Goal: Task Accomplishment & Management: Manage account settings

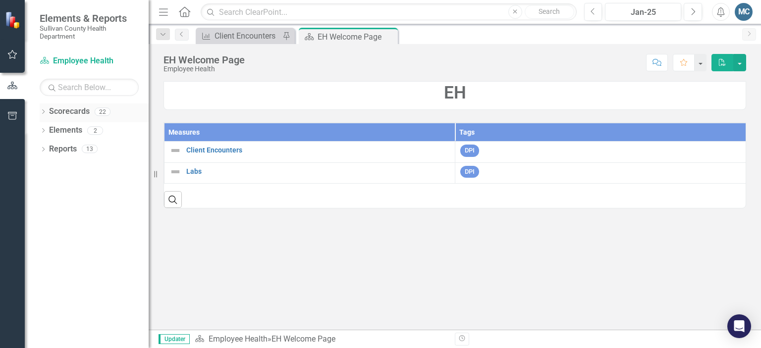
click at [43, 113] on icon "Dropdown" at bounding box center [43, 112] width 7 height 5
click at [76, 126] on link "Sullivan County Regional Health Department" at bounding box center [102, 130] width 94 height 11
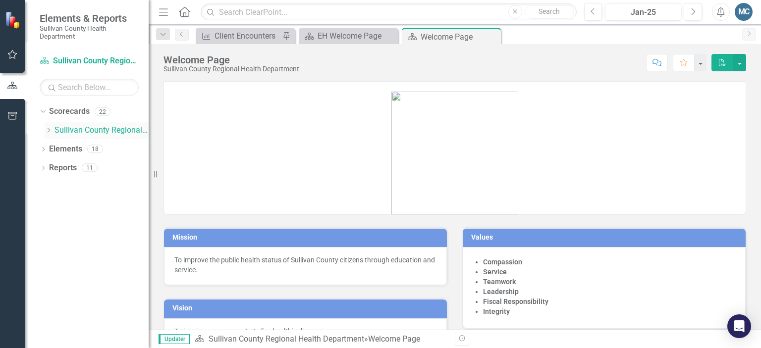
click at [54, 128] on div "Dropdown" at bounding box center [50, 130] width 10 height 8
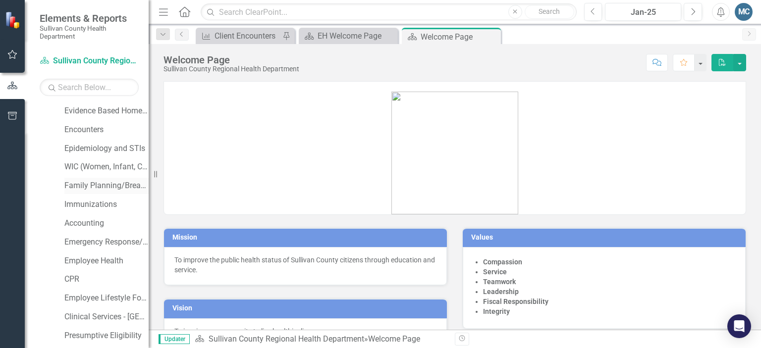
scroll to position [57, 0]
click at [101, 260] on link "Employee Health" at bounding box center [106, 260] width 84 height 11
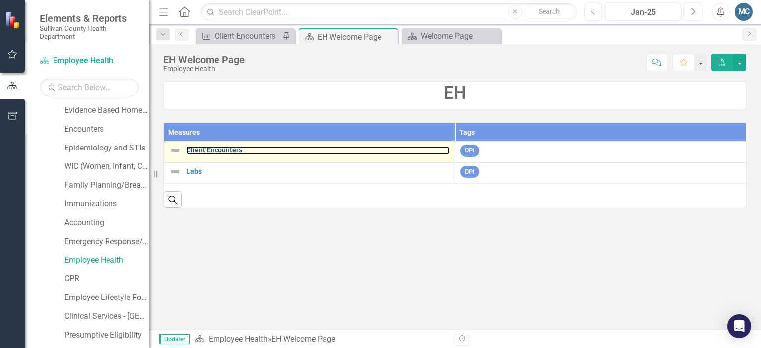
click at [210, 154] on link "Client Encounters" at bounding box center [318, 150] width 264 height 7
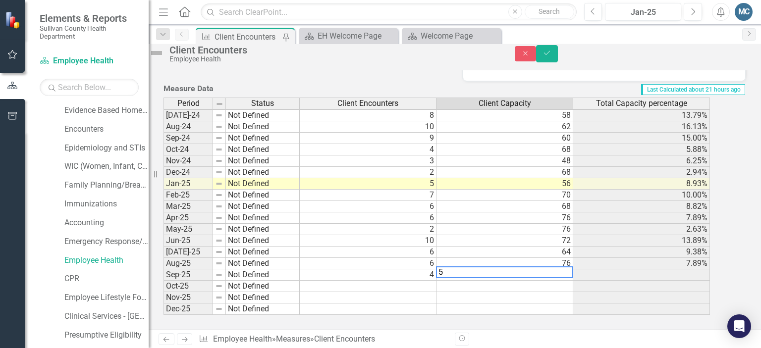
scroll to position [519, 0]
type textarea "50"
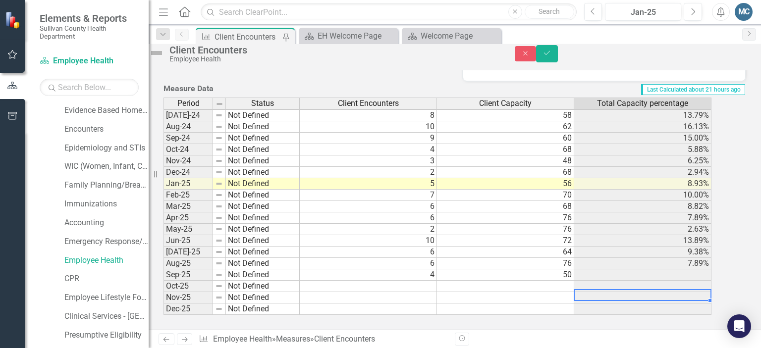
click at [623, 292] on td at bounding box center [642, 297] width 137 height 11
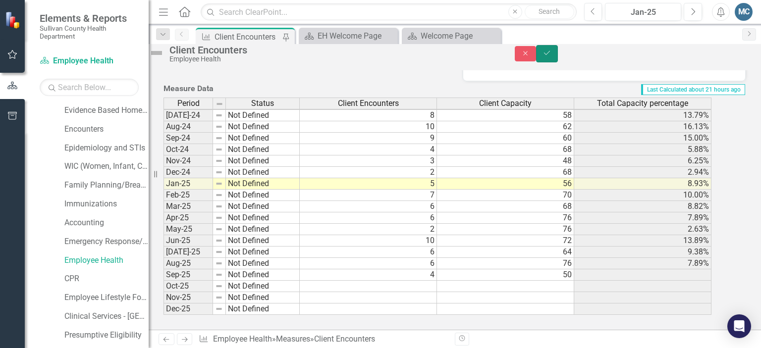
click at [552, 56] on icon "Save" at bounding box center [547, 53] width 9 height 7
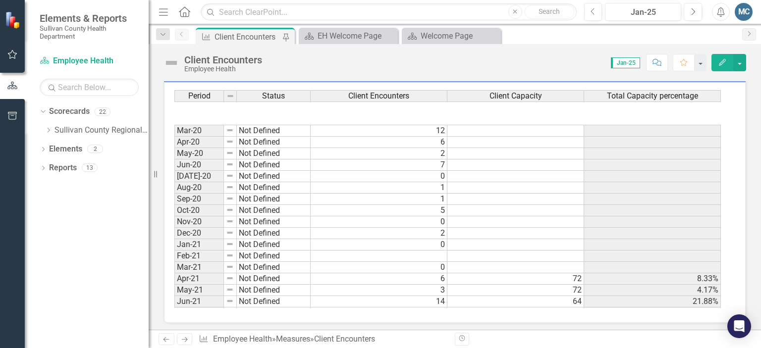
scroll to position [231, 0]
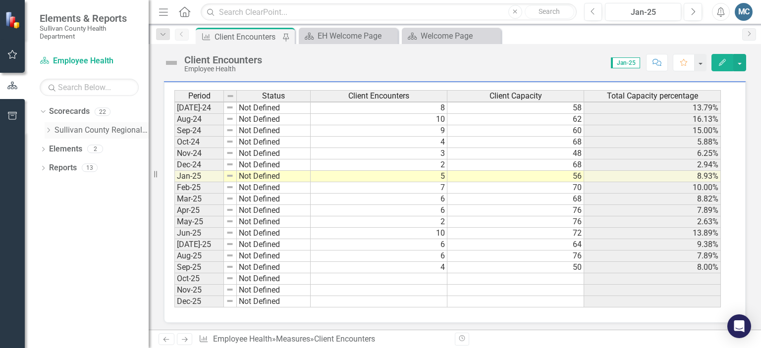
click at [64, 130] on link "Sullivan County Regional Health Department" at bounding box center [102, 130] width 94 height 11
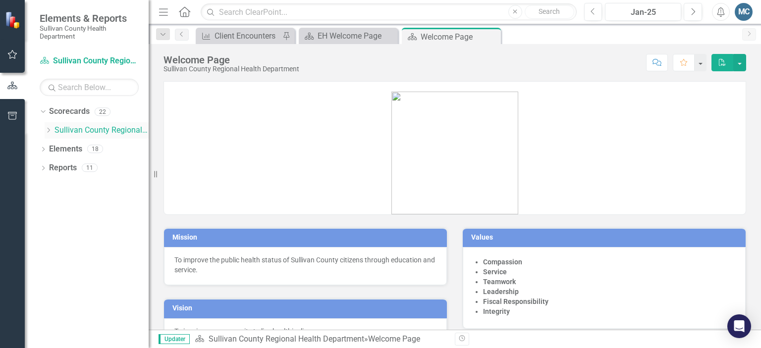
click at [50, 131] on icon "Dropdown" at bounding box center [48, 130] width 7 height 6
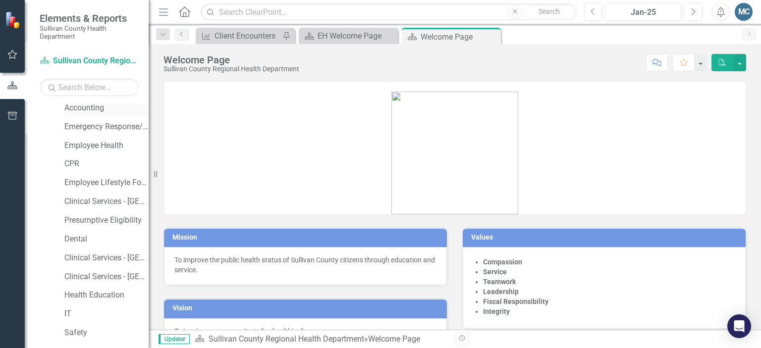
scroll to position [172, 0]
click at [100, 144] on link "Employee Health" at bounding box center [106, 145] width 84 height 11
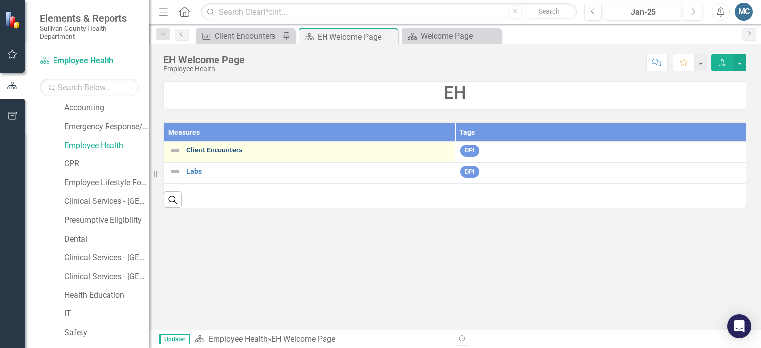
click at [210, 149] on link "Client Encounters" at bounding box center [318, 150] width 264 height 7
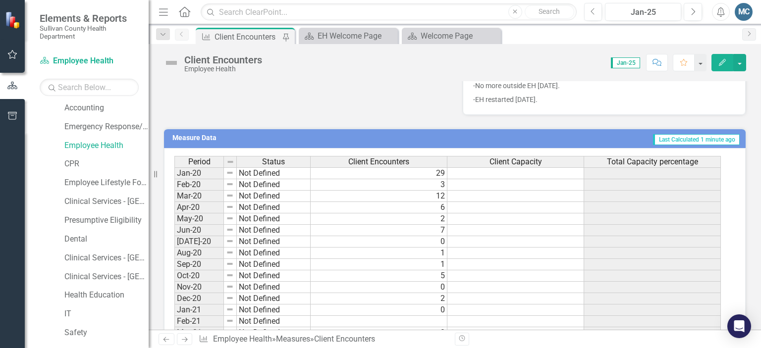
scroll to position [452, 0]
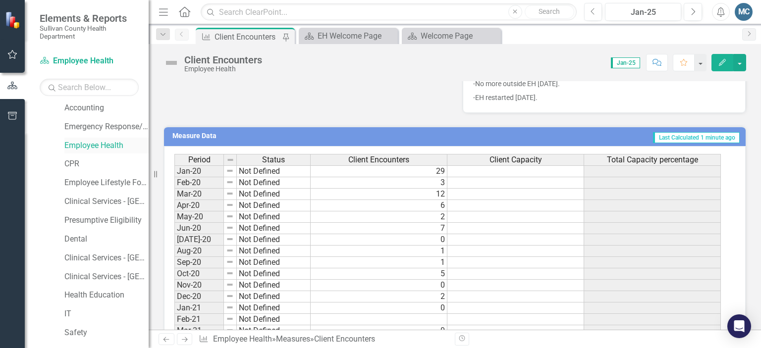
click at [99, 144] on link "Employee Health" at bounding box center [106, 145] width 84 height 11
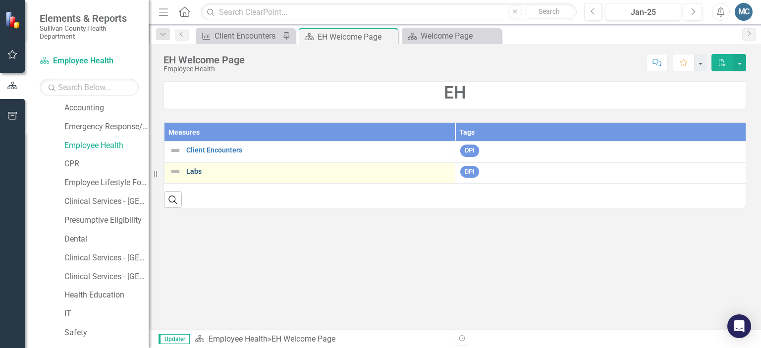
click at [194, 174] on link "Labs" at bounding box center [318, 171] width 264 height 7
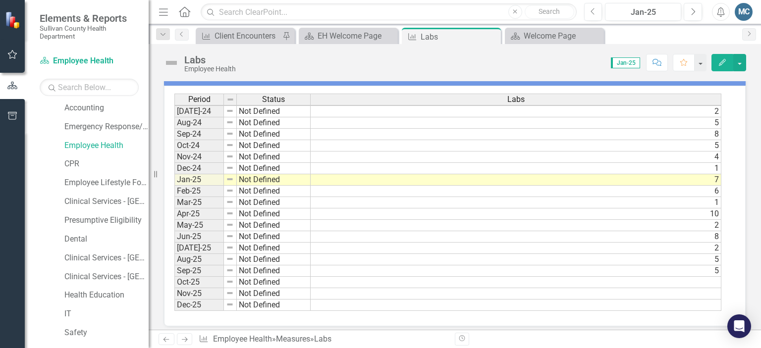
scroll to position [504, 0]
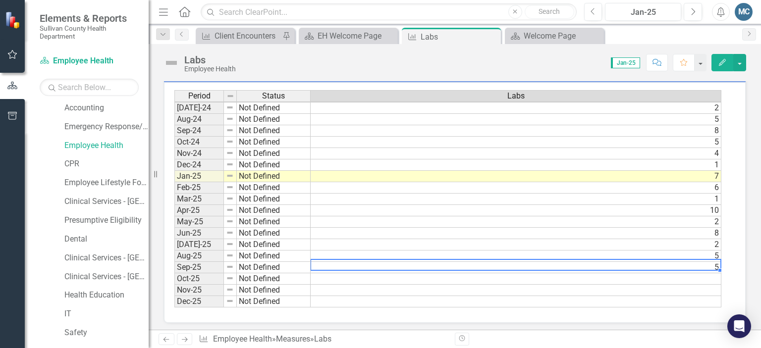
click at [389, 264] on td "5" at bounding box center [516, 267] width 411 height 11
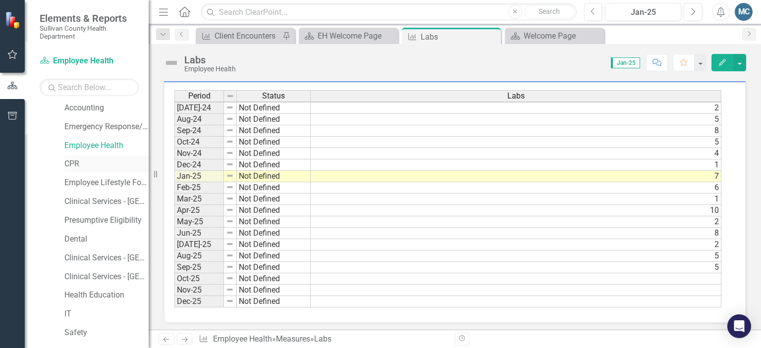
click at [79, 164] on link "CPR" at bounding box center [106, 164] width 84 height 11
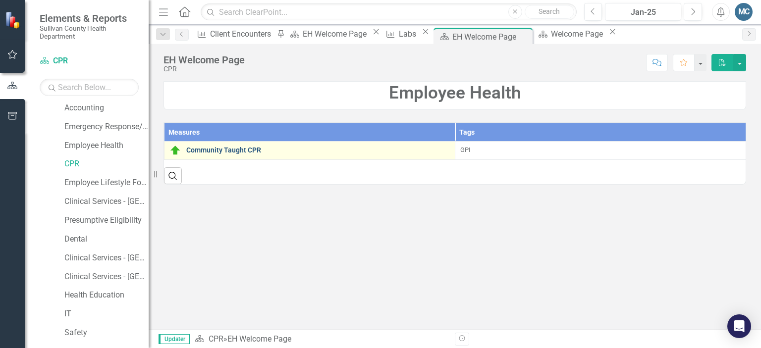
click at [230, 152] on link "Community Taught CPR" at bounding box center [318, 150] width 264 height 7
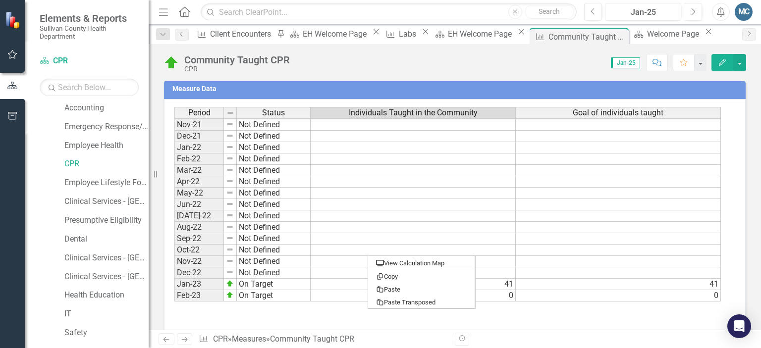
scroll to position [262, 0]
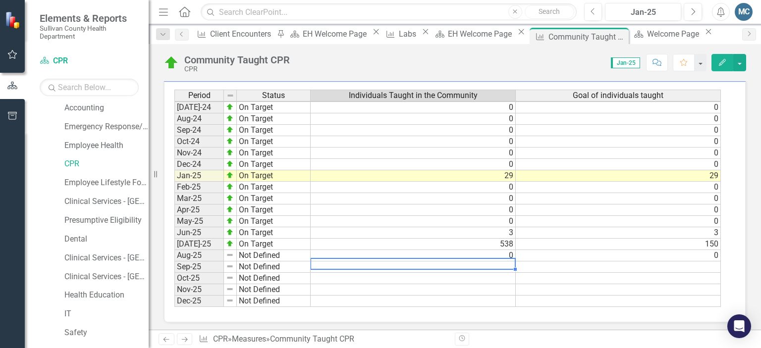
click at [490, 265] on td at bounding box center [413, 267] width 205 height 11
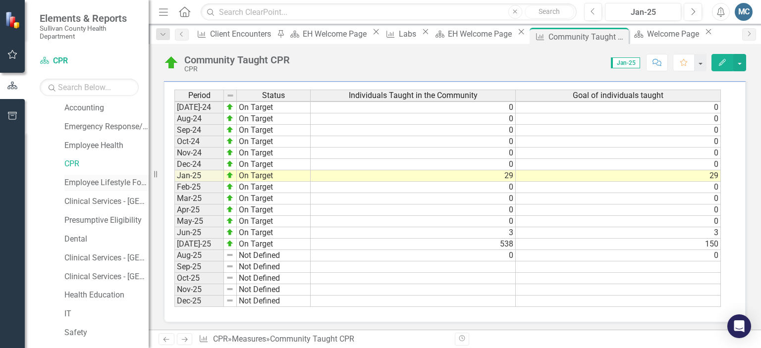
click at [93, 182] on link "Employee Lifestyle Focus" at bounding box center [106, 182] width 84 height 11
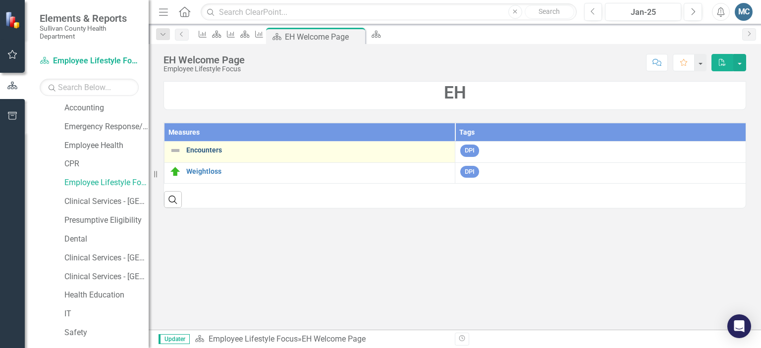
click at [207, 151] on link "Encounters" at bounding box center [318, 150] width 264 height 7
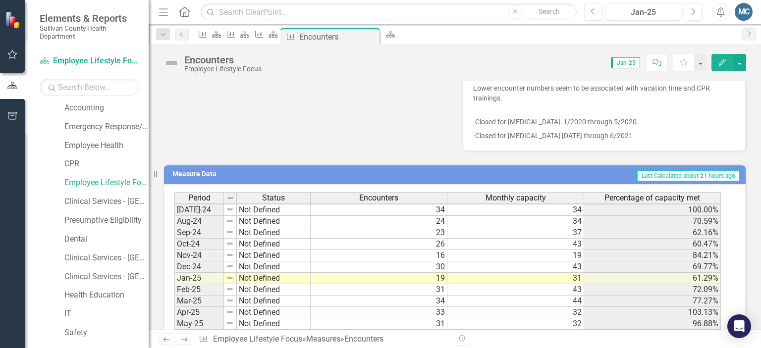
scroll to position [354, 0]
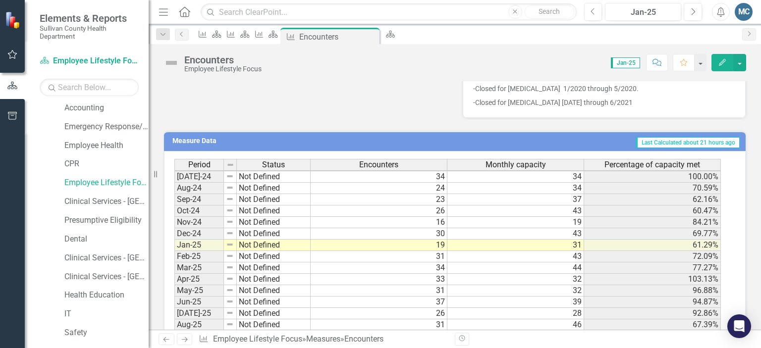
click at [372, 110] on div "Owner MC [PERSON_NAME] (E.L.F Program) Tags DPI Analysis Jan-25 Over the past t…" at bounding box center [455, 17] width 598 height 204
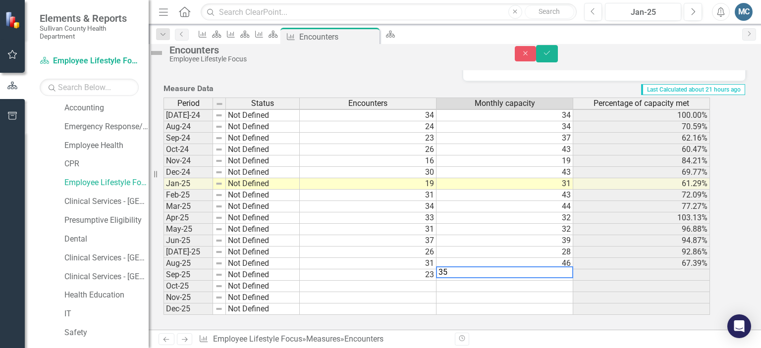
scroll to position [426, 0]
type textarea "35"
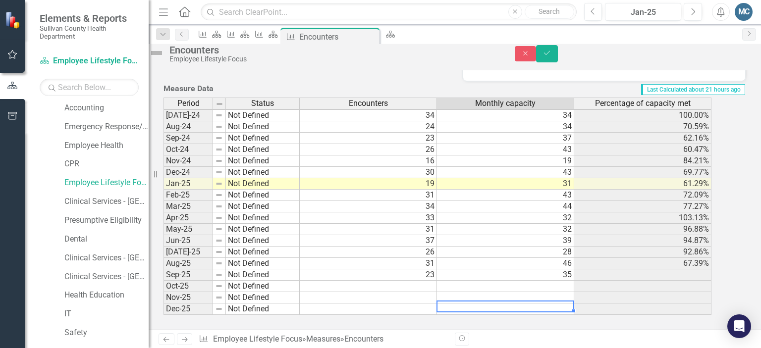
click at [542, 304] on td at bounding box center [505, 309] width 137 height 11
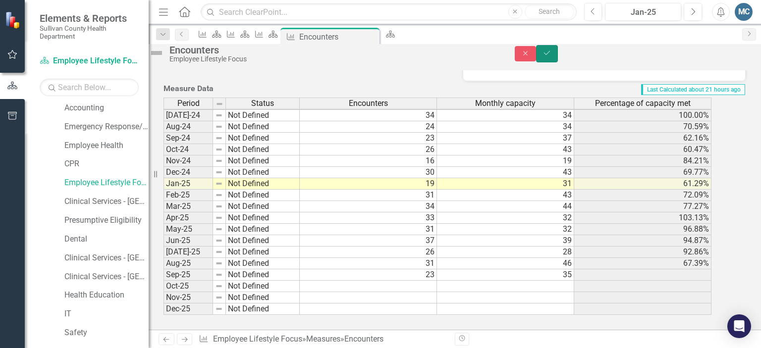
click at [552, 56] on icon "Save" at bounding box center [547, 53] width 9 height 7
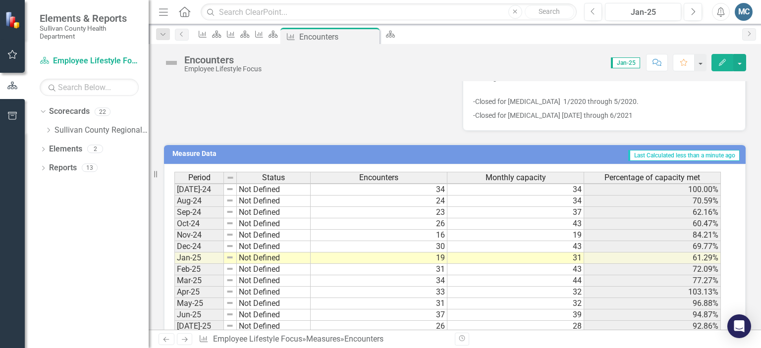
scroll to position [616, 0]
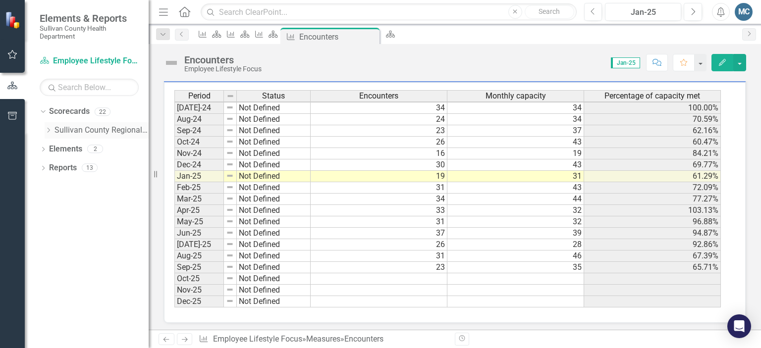
click at [50, 127] on icon "Dropdown" at bounding box center [48, 130] width 7 height 6
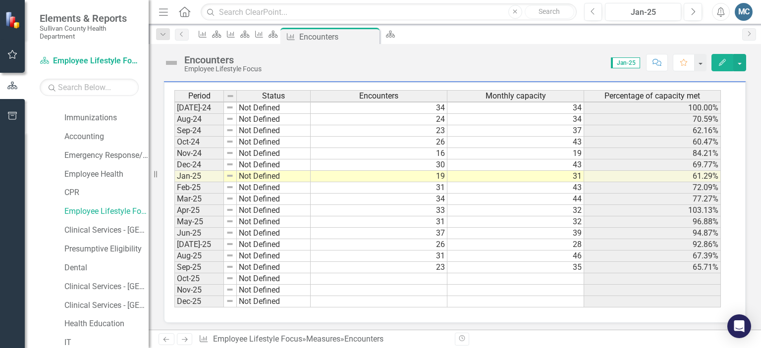
scroll to position [144, 0]
click at [86, 225] on link "Clinical Services - [GEOGRAPHIC_DATA] ([PERSON_NAME])" at bounding box center [106, 230] width 84 height 11
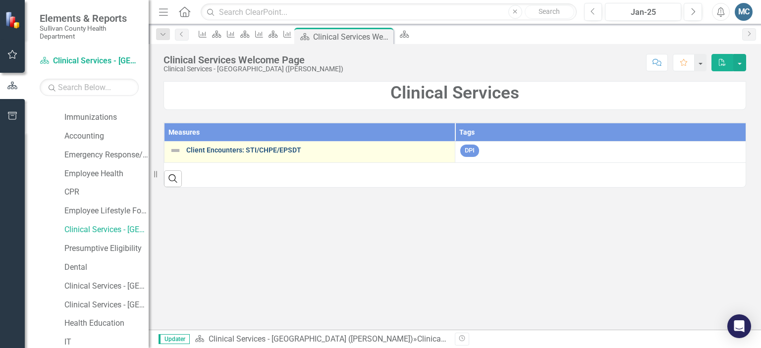
click at [240, 150] on link "Client Encounters: STI/CHPE/EPSDT" at bounding box center [318, 150] width 264 height 7
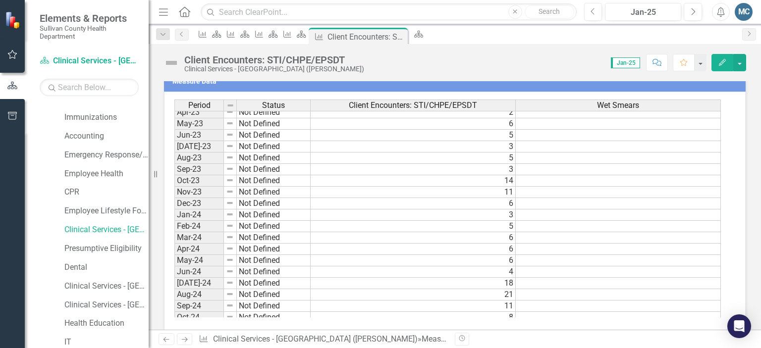
scroll to position [484, 0]
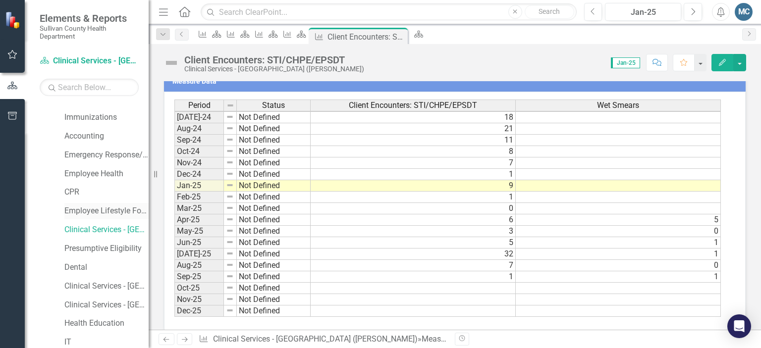
click at [77, 208] on link "Employee Lifestyle Focus" at bounding box center [106, 211] width 84 height 11
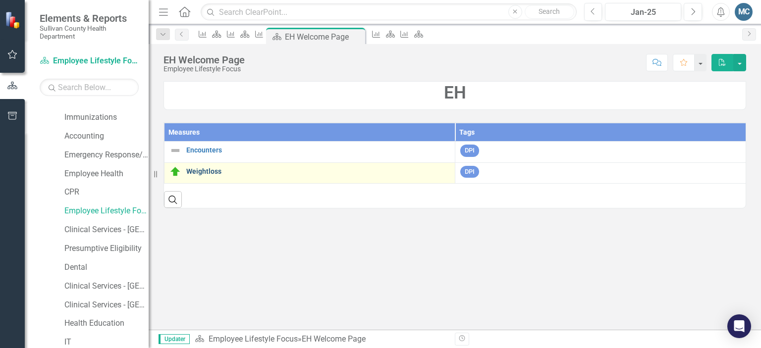
click at [202, 168] on link "Weightloss" at bounding box center [318, 171] width 264 height 7
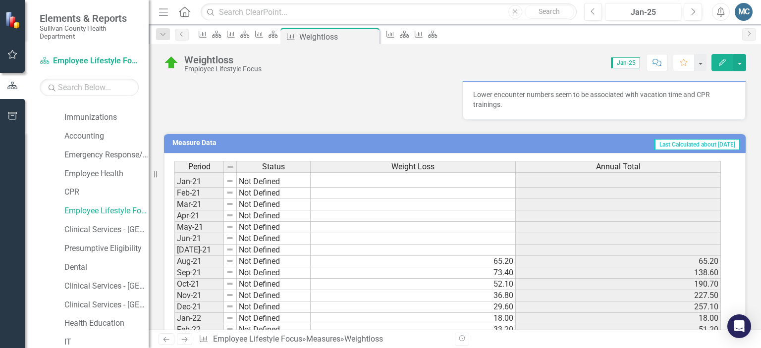
scroll to position [244, 0]
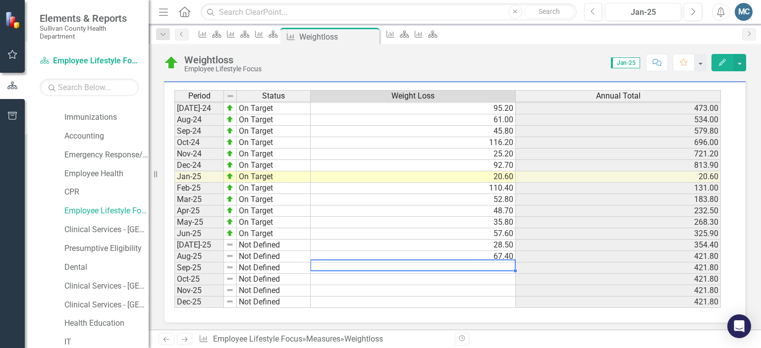
click at [416, 262] on tbody "Jun-23 Not Defined 28.60 227.90 [DATE]-23 Not Defined 58.60 286.50 Aug-23 Not D…" at bounding box center [447, 131] width 547 height 354
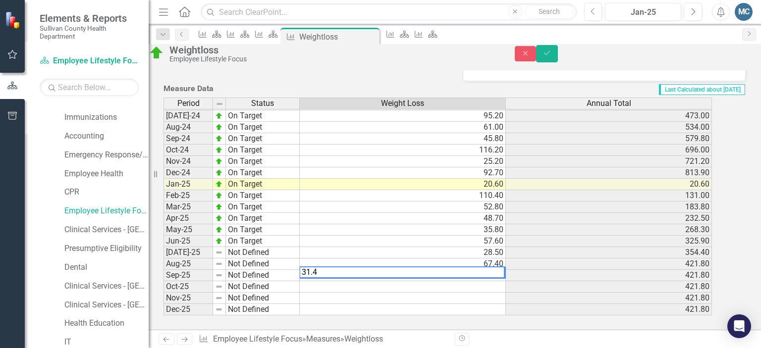
type textarea "31.4"
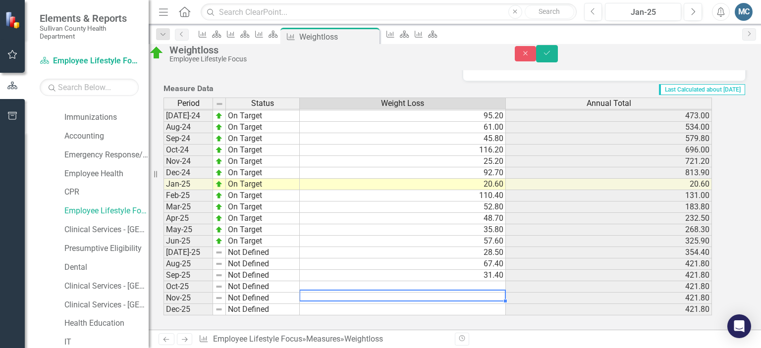
click at [502, 293] on td at bounding box center [403, 298] width 206 height 11
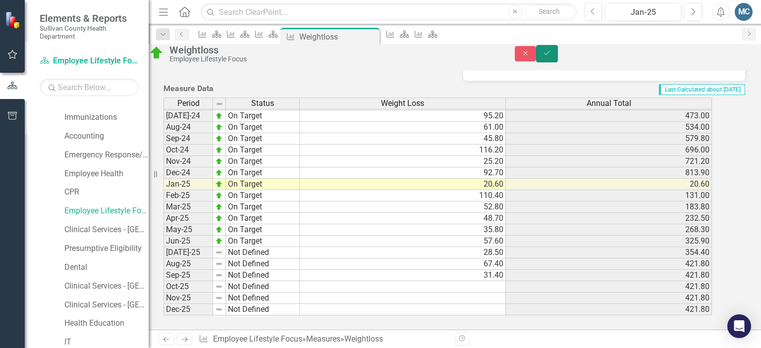
click at [558, 54] on button "Save" at bounding box center [547, 53] width 22 height 17
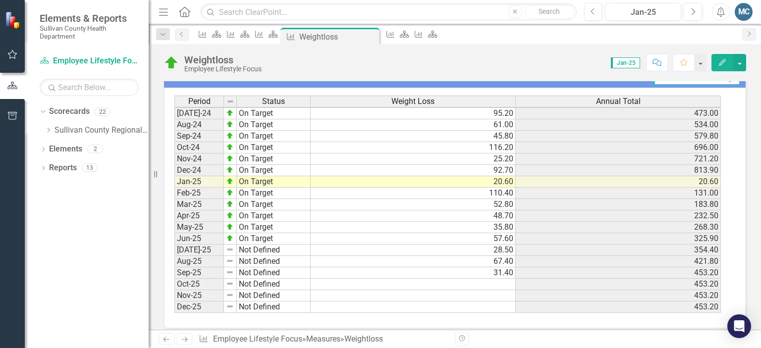
scroll to position [616, 0]
click at [48, 127] on icon "Dropdown" at bounding box center [48, 130] width 7 height 6
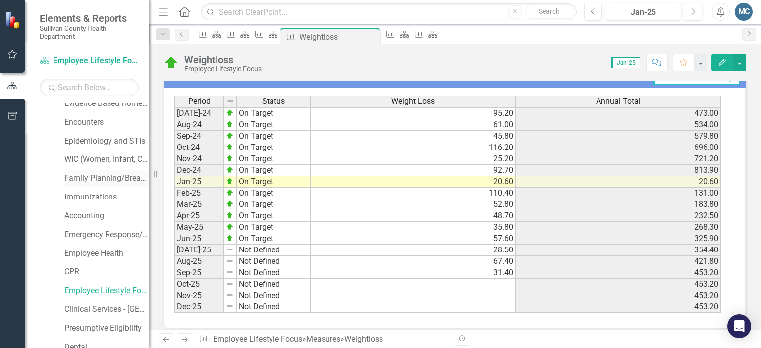
scroll to position [91, 0]
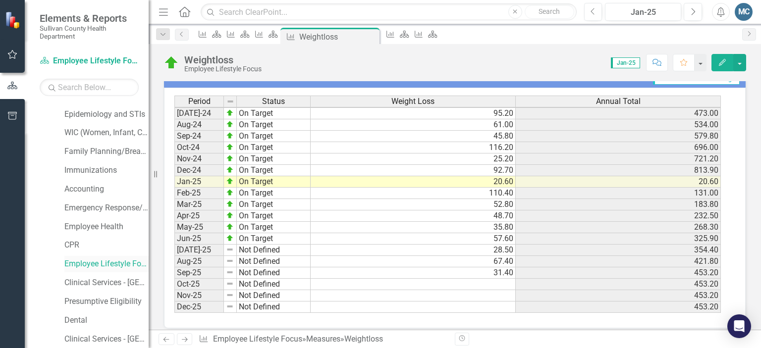
click at [92, 265] on link "Employee Lifestyle Focus" at bounding box center [106, 264] width 84 height 11
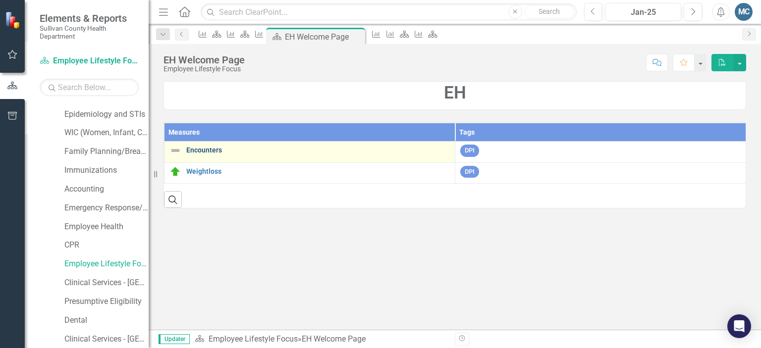
click at [212, 151] on link "Encounters" at bounding box center [318, 150] width 264 height 7
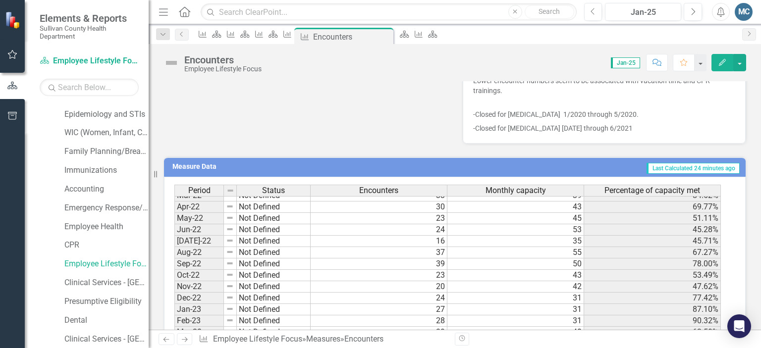
scroll to position [332, 0]
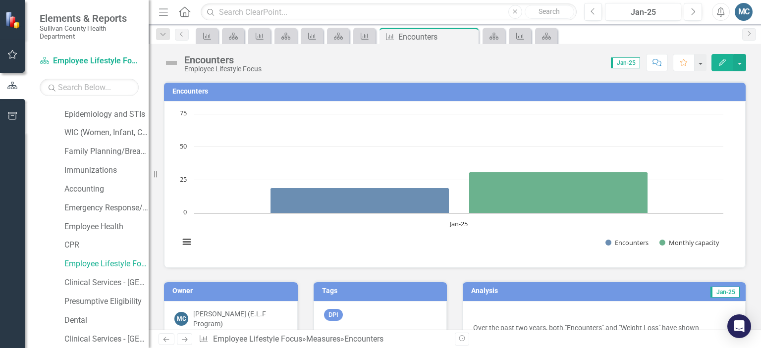
click at [634, 64] on span "Jan-25" at bounding box center [625, 62] width 29 height 11
click at [627, 63] on span "Jan-25" at bounding box center [625, 62] width 29 height 11
click at [666, 17] on div "Jan-25" at bounding box center [643, 12] width 69 height 12
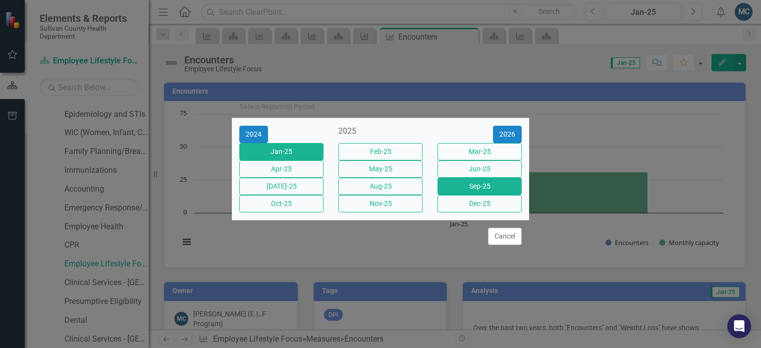
click at [475, 195] on button "Sep-25" at bounding box center [480, 186] width 84 height 17
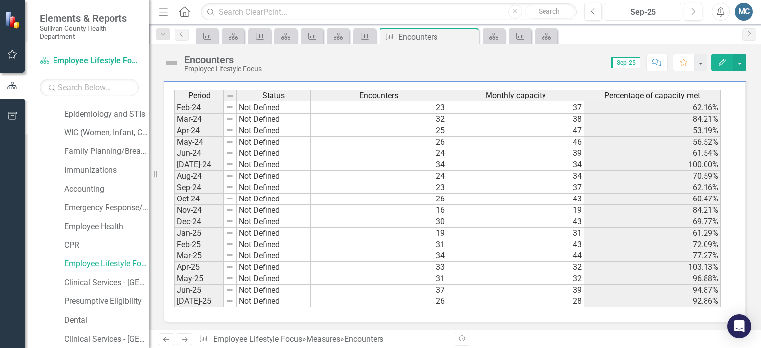
scroll to position [614, 0]
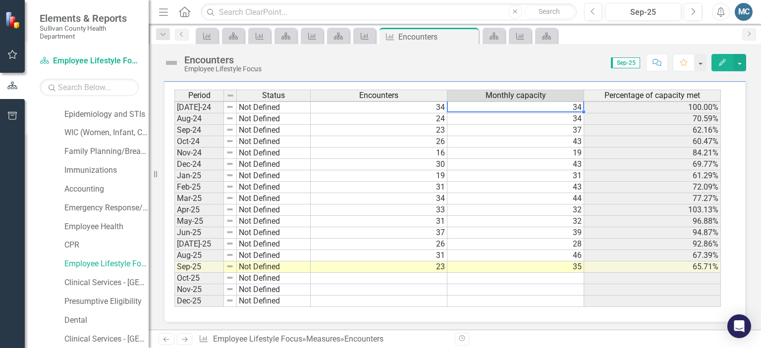
click at [561, 74] on div "Encounters Employee Lifestyle Focus Score: N/A Sep-25 Completed Comment Favorit…" at bounding box center [455, 187] width 613 height 286
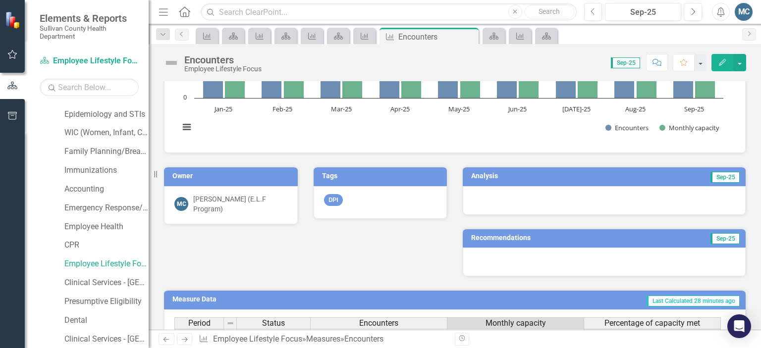
click at [598, 174] on td "Sep-25" at bounding box center [669, 177] width 143 height 15
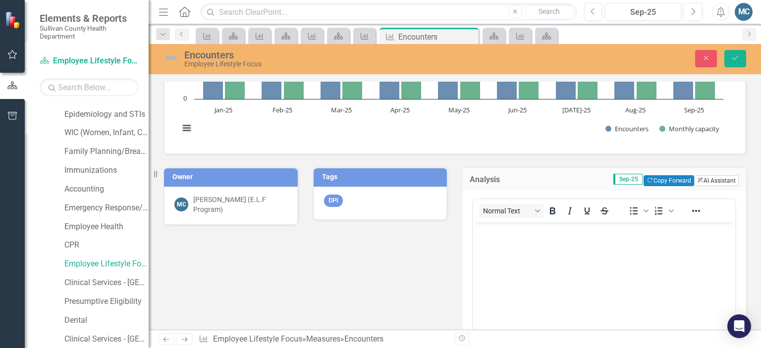
click at [705, 177] on button "ClearPoint AI AI Assistant" at bounding box center [716, 180] width 45 height 11
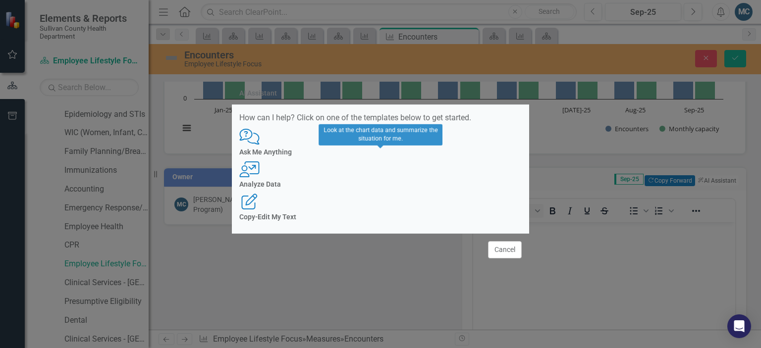
click at [392, 176] on div "User with Chart Analyze Data" at bounding box center [380, 175] width 282 height 27
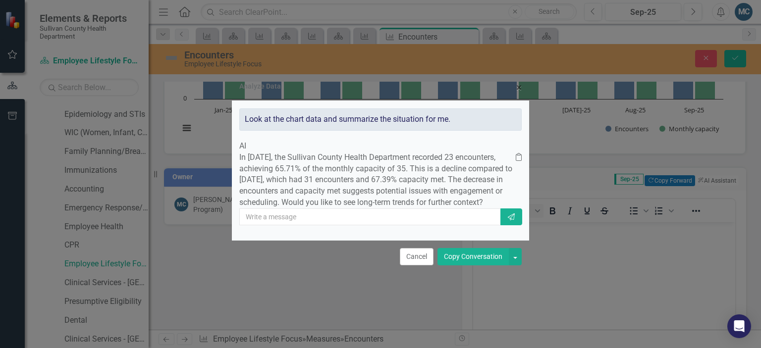
click at [460, 266] on button "Copy Conversation" at bounding box center [473, 256] width 71 height 17
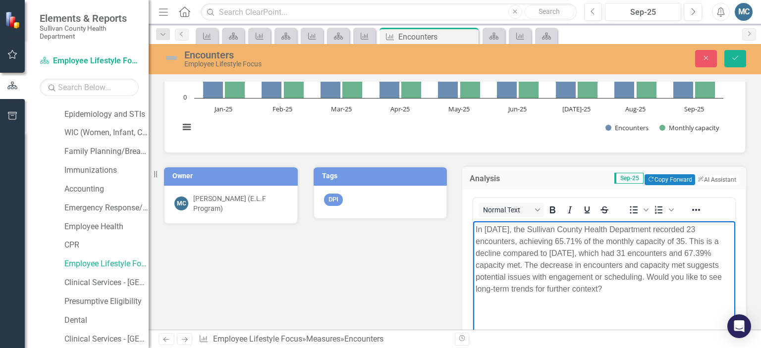
click at [649, 292] on p "In September 2025, the Sullivan County Health Department recorded 23 encounters…" at bounding box center [604, 259] width 257 height 71
click at [693, 280] on p "In September 2025, the Sullivan County Health Department recorded 23 encounters…" at bounding box center [604, 253] width 257 height 59
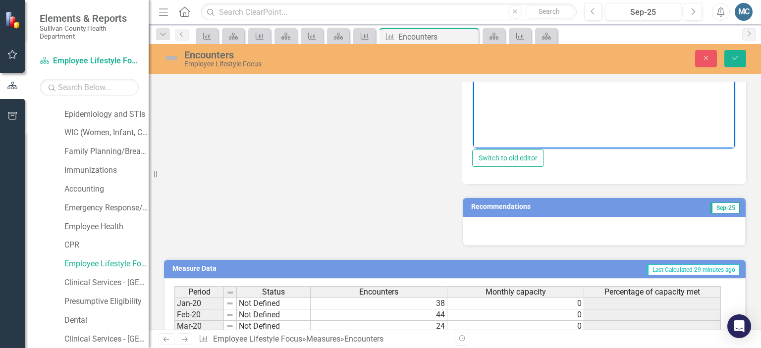
scroll to position [365, 0]
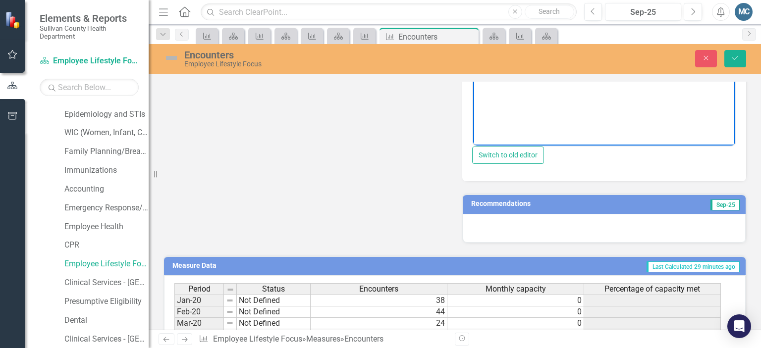
click at [576, 208] on h3 "Recommendations" at bounding box center [560, 203] width 179 height 7
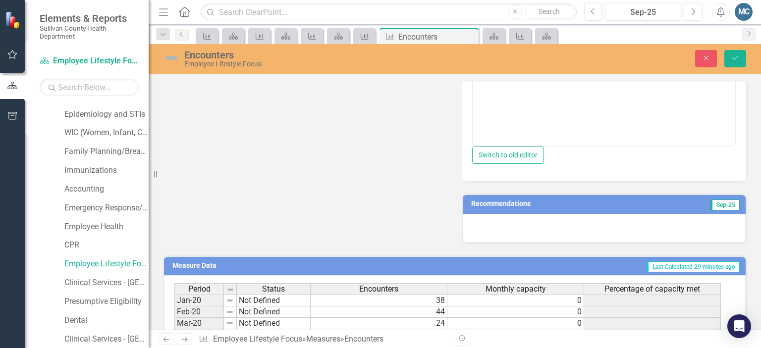
click at [576, 208] on h3 "Recommendations" at bounding box center [560, 203] width 179 height 7
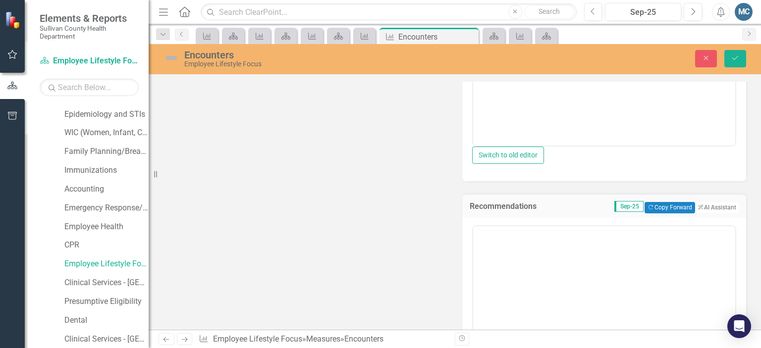
scroll to position [0, 0]
click at [700, 212] on button "ClearPoint AI AI Assistant" at bounding box center [716, 207] width 45 height 11
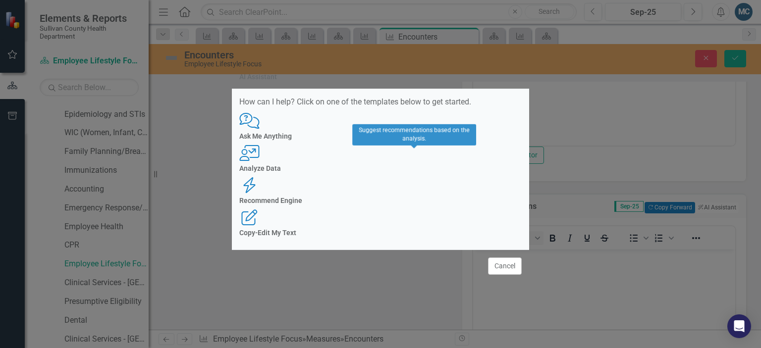
click at [428, 177] on div "Recommend Engine Recommend Engine" at bounding box center [380, 190] width 282 height 27
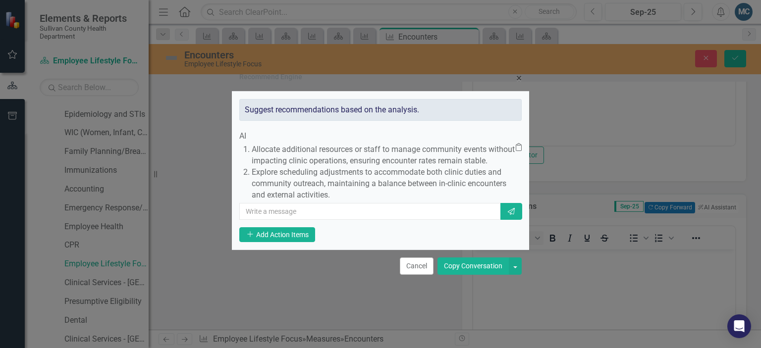
click at [469, 275] on button "Copy Conversation" at bounding box center [473, 266] width 71 height 17
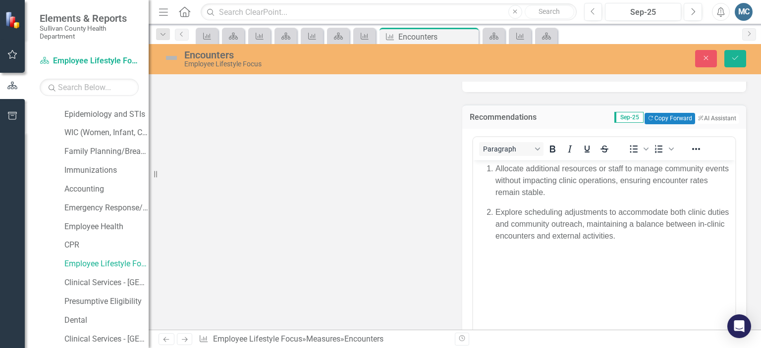
scroll to position [463, 0]
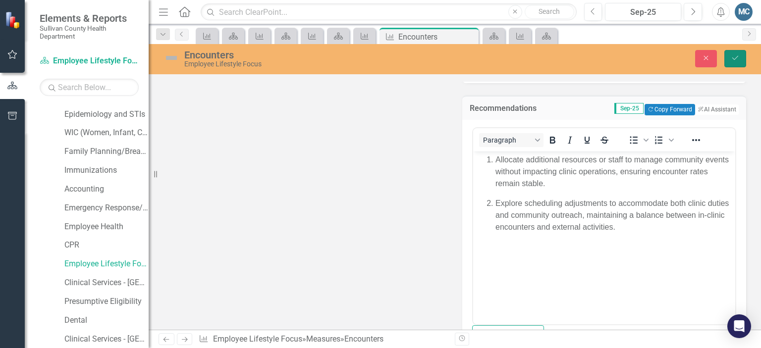
click at [736, 57] on icon "Save" at bounding box center [735, 58] width 9 height 7
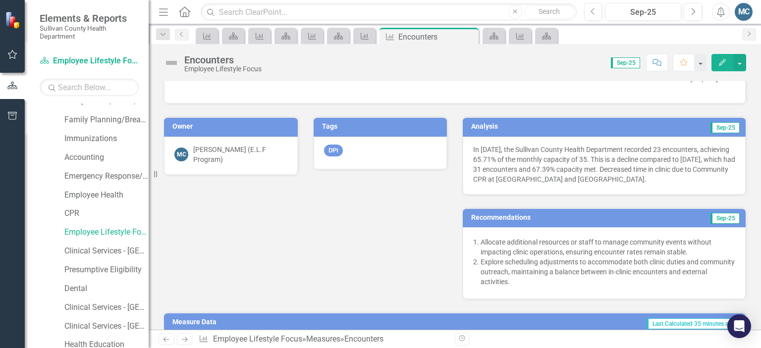
scroll to position [124, 0]
click at [82, 193] on link "Employee Health" at bounding box center [106, 193] width 84 height 11
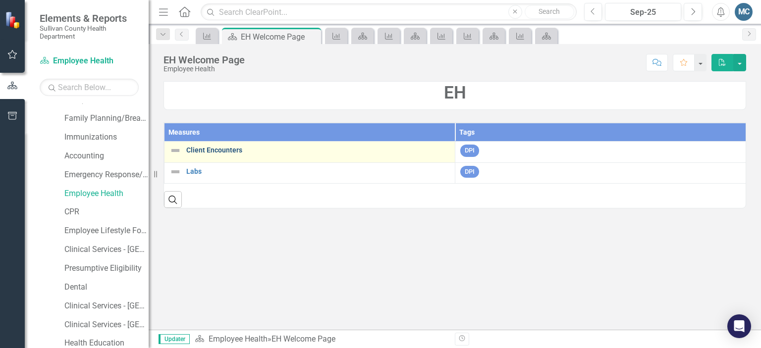
click at [203, 153] on link "Client Encounters" at bounding box center [318, 150] width 264 height 7
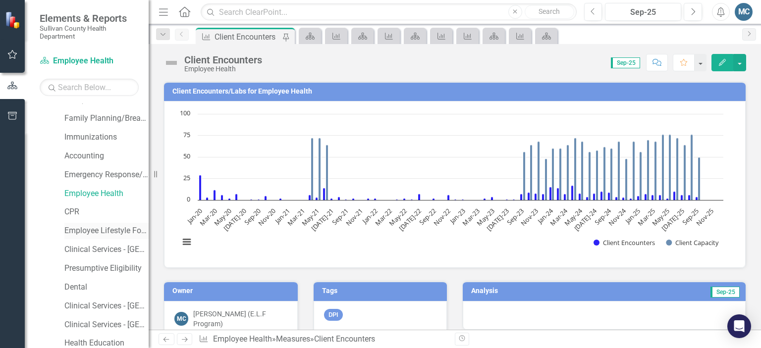
click at [99, 227] on link "Employee Lifestyle Focus" at bounding box center [106, 230] width 84 height 11
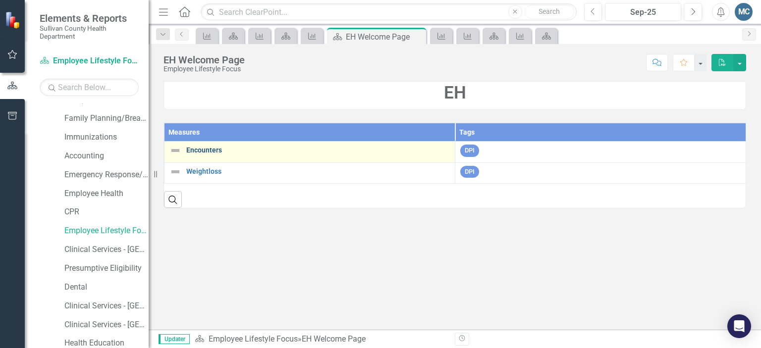
click at [210, 152] on link "Encounters" at bounding box center [318, 150] width 264 height 7
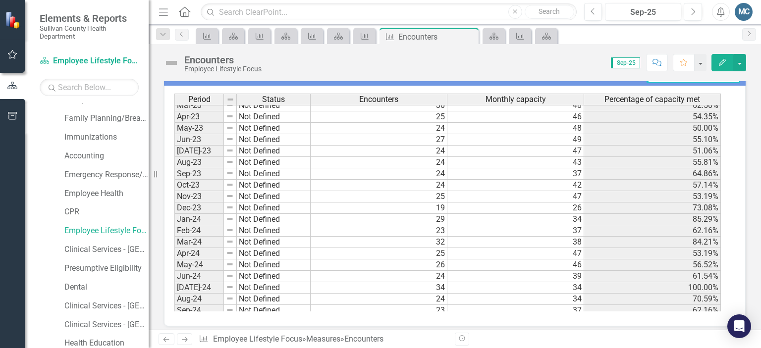
scroll to position [400, 0]
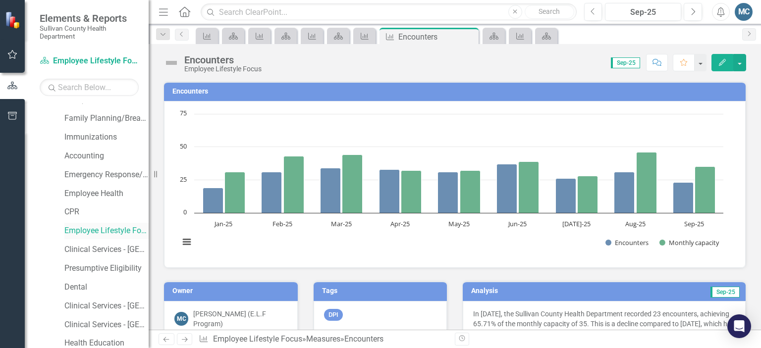
click at [94, 234] on link "Employee Lifestyle Focus" at bounding box center [106, 230] width 84 height 11
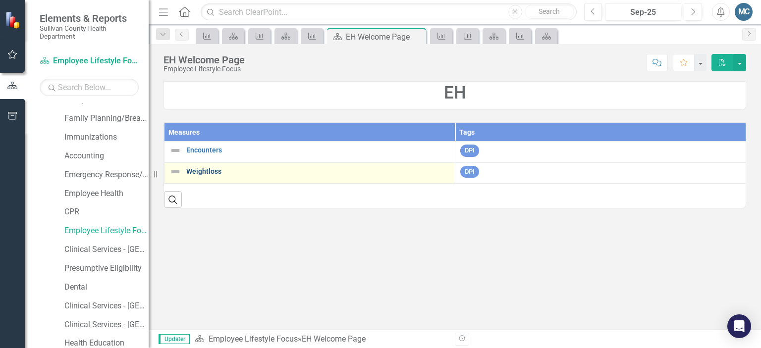
click at [205, 173] on link "Weightloss" at bounding box center [318, 171] width 264 height 7
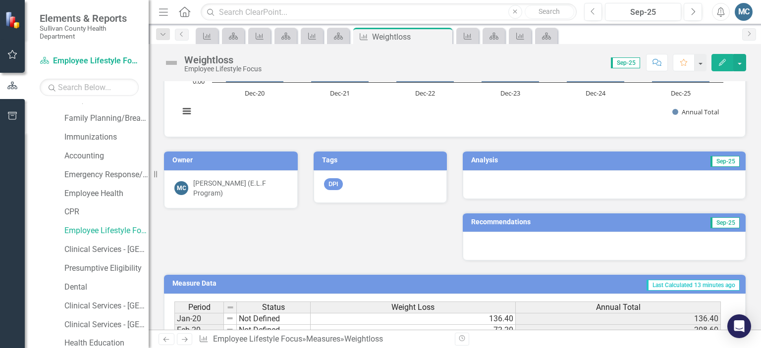
click at [481, 162] on h3 "Analysis" at bounding box center [534, 160] width 126 height 7
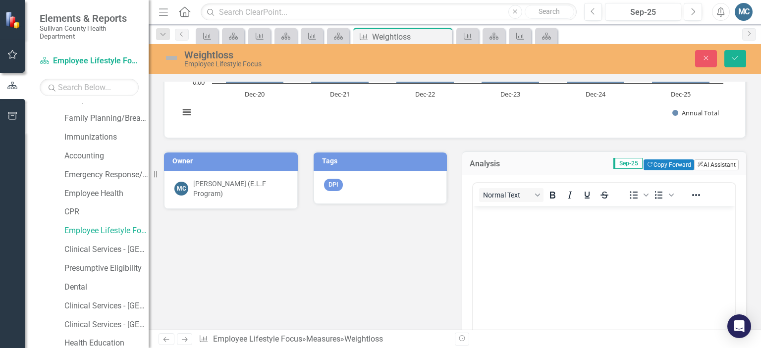
click at [703, 163] on button "ClearPoint AI AI Assistant" at bounding box center [716, 165] width 45 height 11
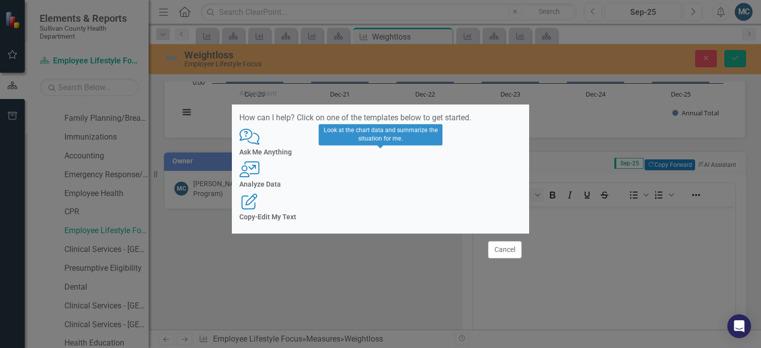
click at [260, 171] on icon "User with Chart" at bounding box center [249, 170] width 20 height 16
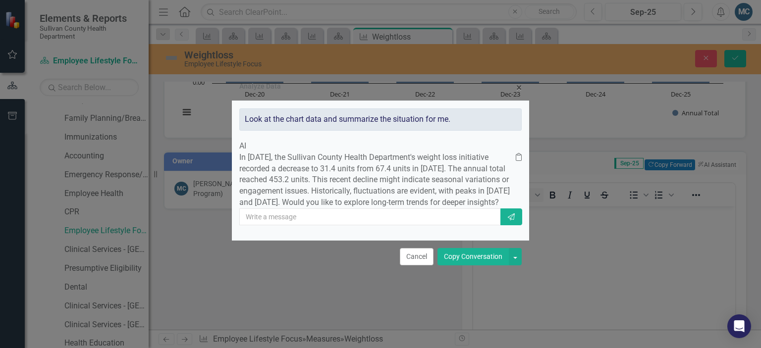
click at [464, 266] on button "Copy Conversation" at bounding box center [473, 256] width 71 height 17
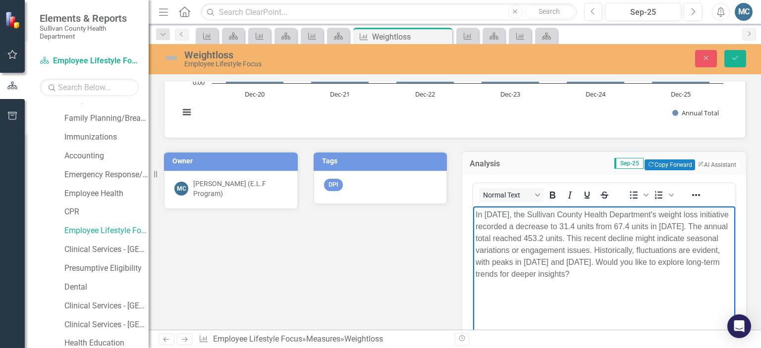
click at [705, 273] on p "In September 2025, the Sullivan County Health Department's weight loss initiati…" at bounding box center [604, 244] width 257 height 71
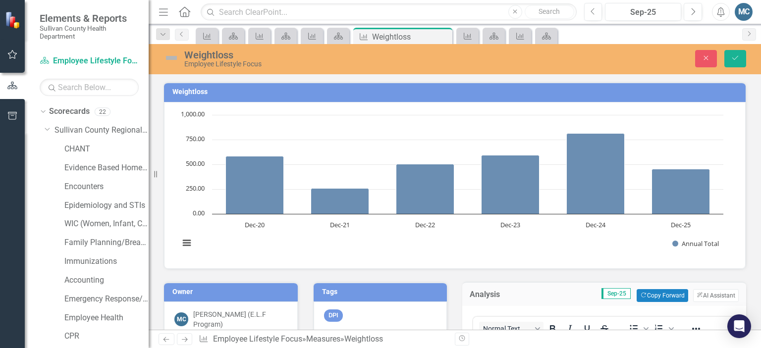
scroll to position [131, 0]
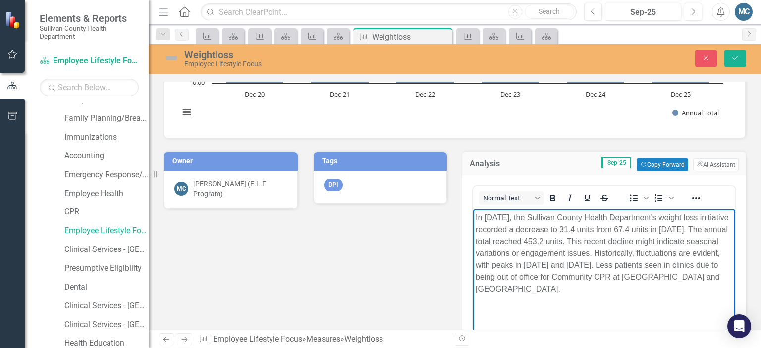
drag, startPoint x: 626, startPoint y: 287, endPoint x: 475, endPoint y: 275, distance: 152.1
click at [475, 275] on body "In [DATE], the Sullivan County Health Department's weight loss initiative recor…" at bounding box center [604, 283] width 262 height 149
copy p "Less patients seen in clinics due to being out of office for Community CPR at […"
click at [618, 315] on body "In September 2025, the Sullivan County Health Department's weight loss initiati…" at bounding box center [604, 283] width 262 height 149
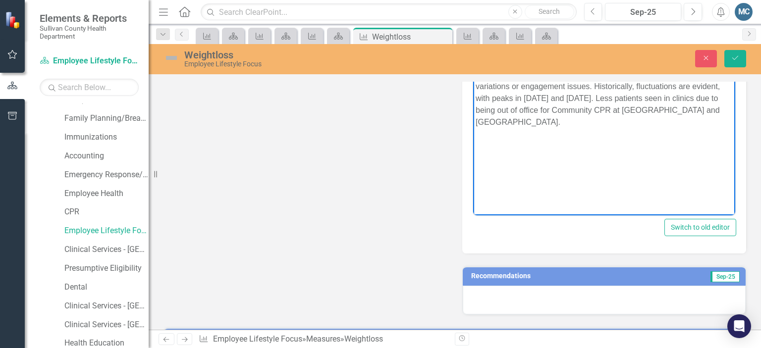
scroll to position [300, 0]
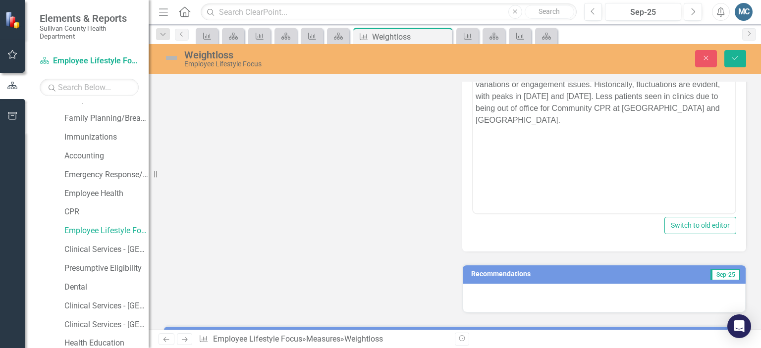
click at [512, 271] on h3 "Recommendations" at bounding box center [560, 274] width 179 height 7
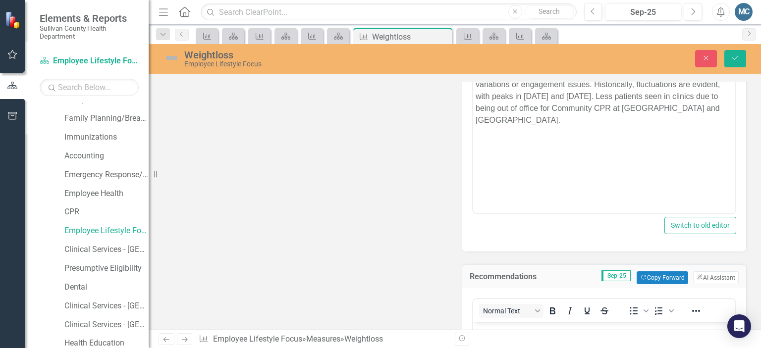
scroll to position [368, 0]
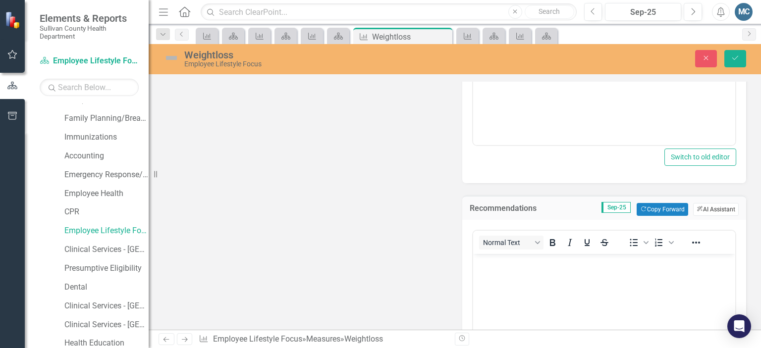
click at [705, 209] on button "ClearPoint AI AI Assistant" at bounding box center [716, 209] width 46 height 13
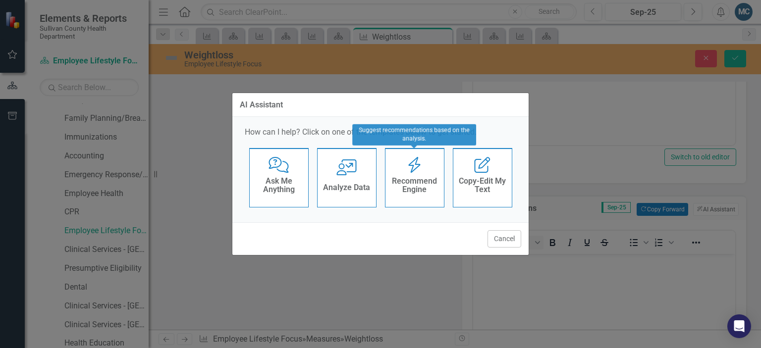
click at [401, 171] on div "Recommend Engine Recommend Engine" at bounding box center [414, 177] width 59 height 59
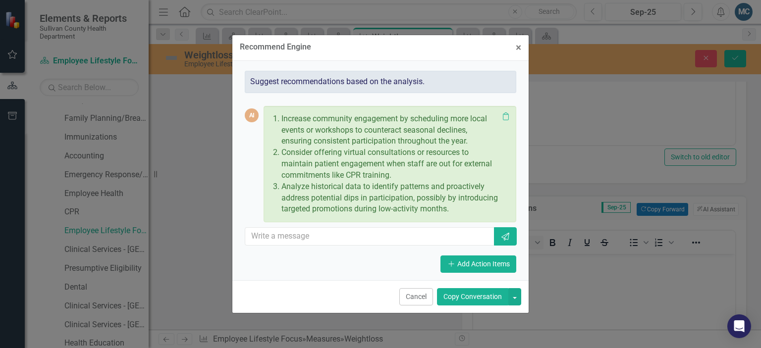
click at [468, 294] on button "Copy Conversation" at bounding box center [472, 296] width 71 height 17
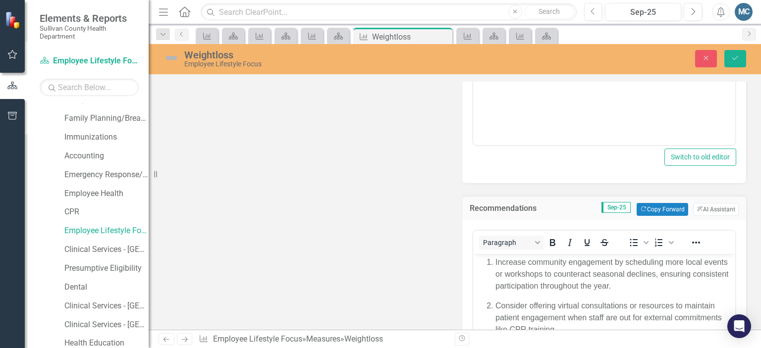
click at [468, 294] on div "Paragraph To open the popup, press Shift+Enter To open the popup, press Shift+E…" at bounding box center [604, 342] width 284 height 245
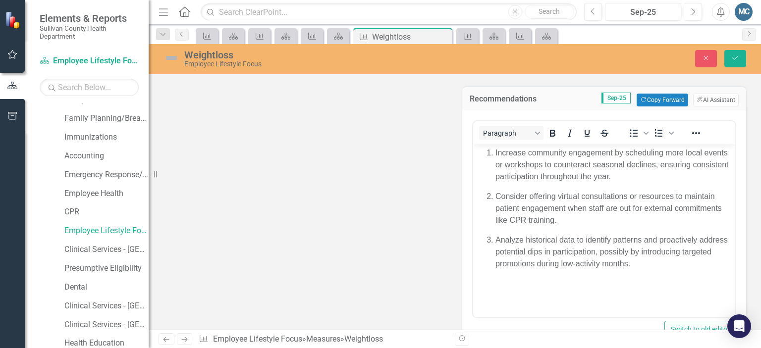
scroll to position [478, 0]
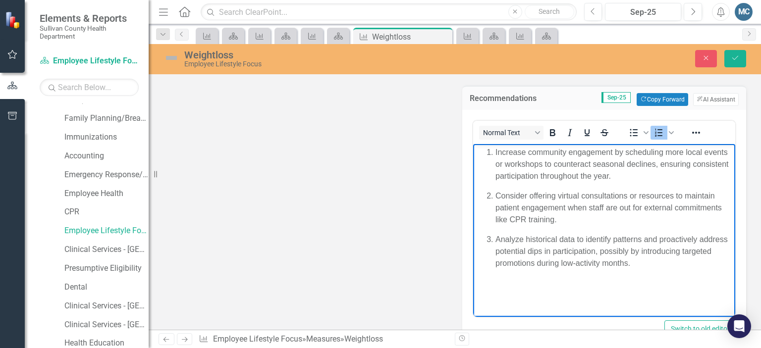
click at [641, 273] on body "Increase community engagement by scheduling more local events or workshops to c…" at bounding box center [604, 218] width 262 height 149
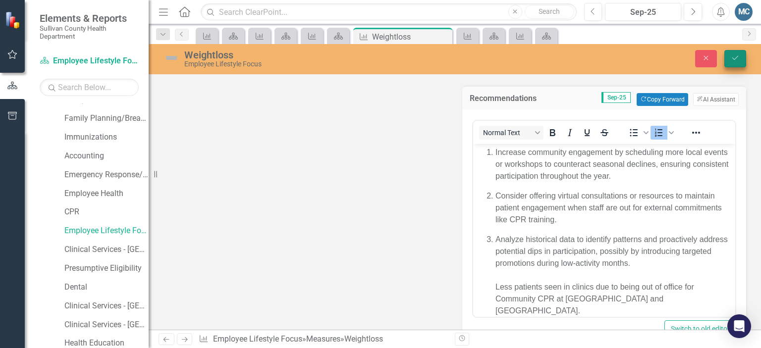
click at [735, 60] on icon "Save" at bounding box center [735, 58] width 9 height 7
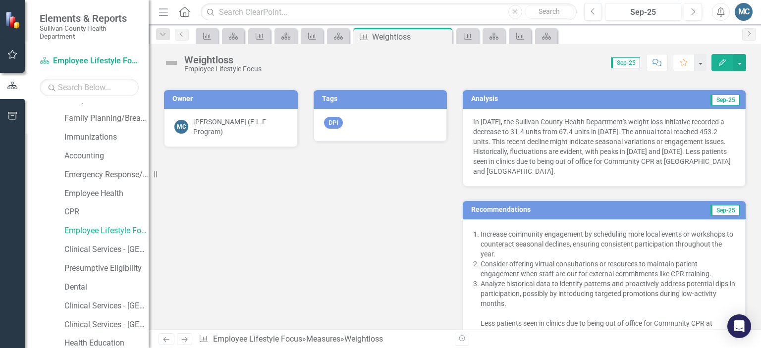
scroll to position [190, 0]
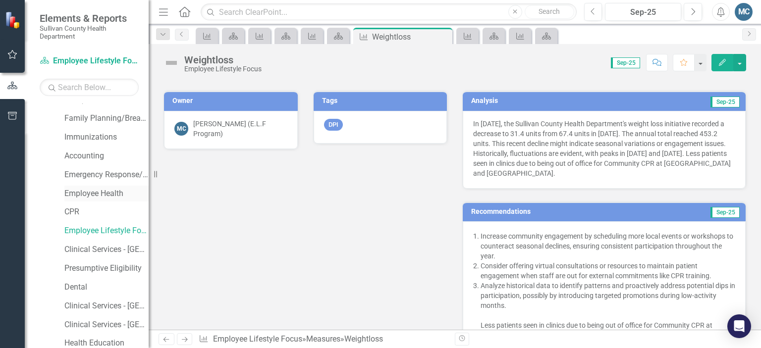
click at [91, 189] on link "Employee Health" at bounding box center [106, 193] width 84 height 11
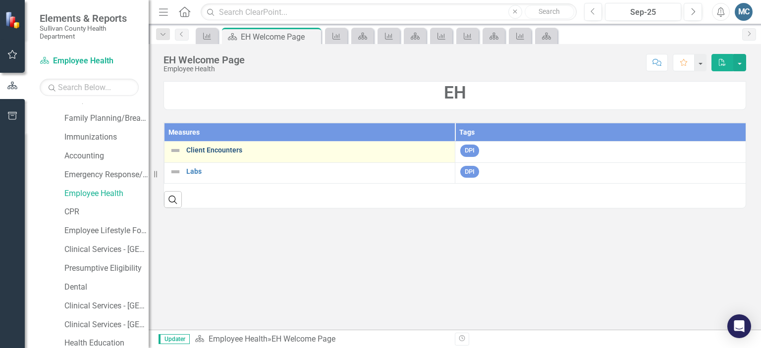
click at [216, 152] on link "Client Encounters" at bounding box center [318, 150] width 264 height 7
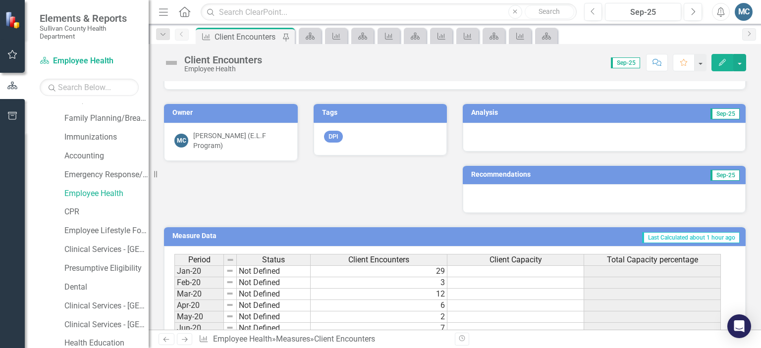
scroll to position [177, 0]
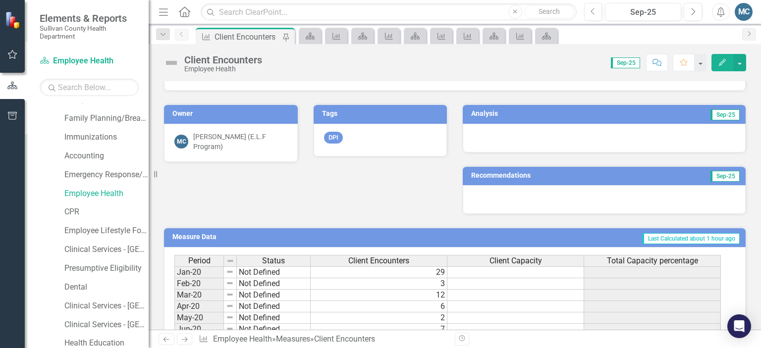
click at [509, 115] on h3 "Analysis" at bounding box center [534, 113] width 126 height 7
click at [513, 114] on h3 "Analysis" at bounding box center [534, 113] width 126 height 7
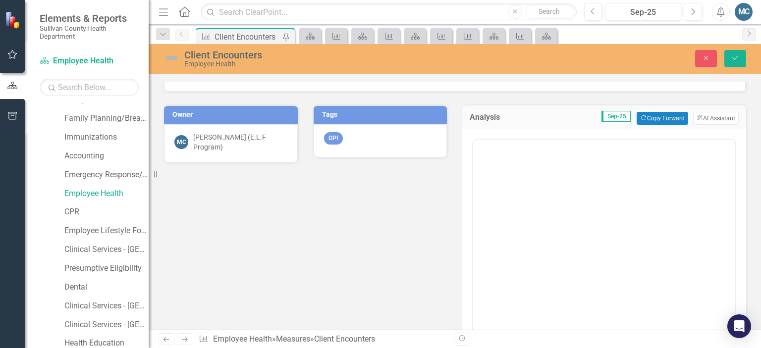
scroll to position [0, 0]
click at [709, 119] on button "ClearPoint AI AI Assistant" at bounding box center [716, 118] width 46 height 13
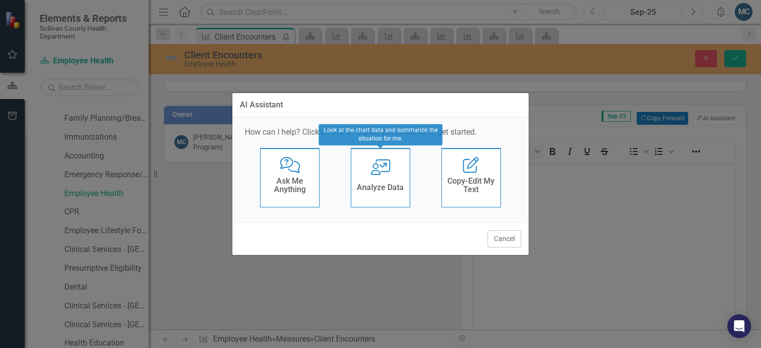
click at [377, 171] on icon at bounding box center [381, 168] width 20 height 16
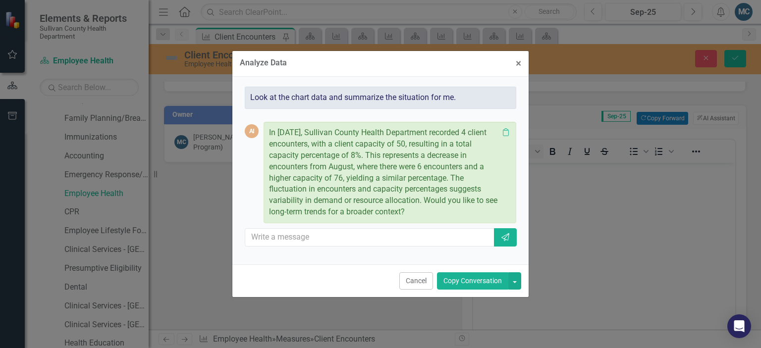
click at [470, 286] on button "Copy Conversation" at bounding box center [472, 281] width 71 height 17
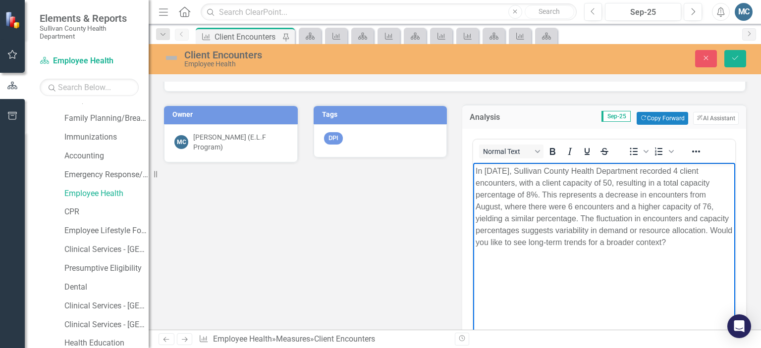
drag, startPoint x: 514, startPoint y: 241, endPoint x: 728, endPoint y: 246, distance: 213.7
click at [728, 246] on p "In September 2025, Sullivan County Health Department recorded 4 client encounte…" at bounding box center [604, 206] width 257 height 83
click at [514, 241] on p "In September 2025, Sullivan County Health Department recorded 4 client encounte…" at bounding box center [604, 212] width 257 height 95
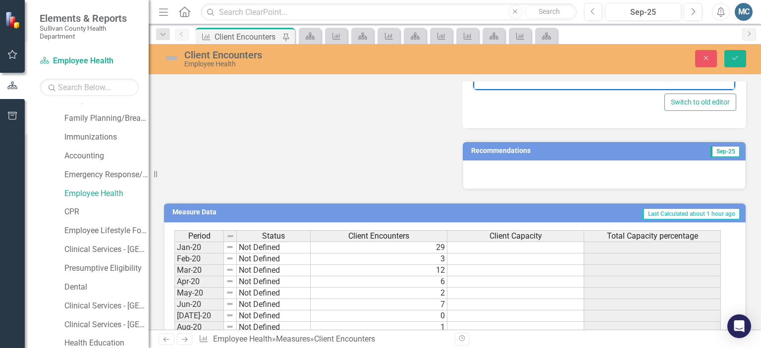
scroll to position [424, 0]
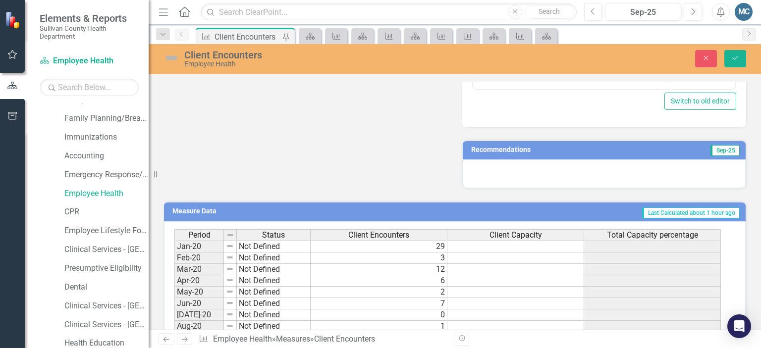
click at [574, 146] on h3 "Recommendations" at bounding box center [560, 149] width 179 height 7
click at [571, 147] on h3 "Recommendations" at bounding box center [560, 149] width 179 height 7
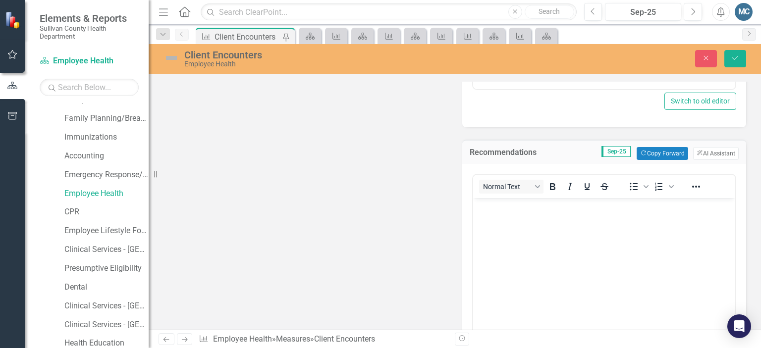
scroll to position [0, 0]
click at [706, 150] on button "ClearPoint AI AI Assistant" at bounding box center [716, 153] width 46 height 13
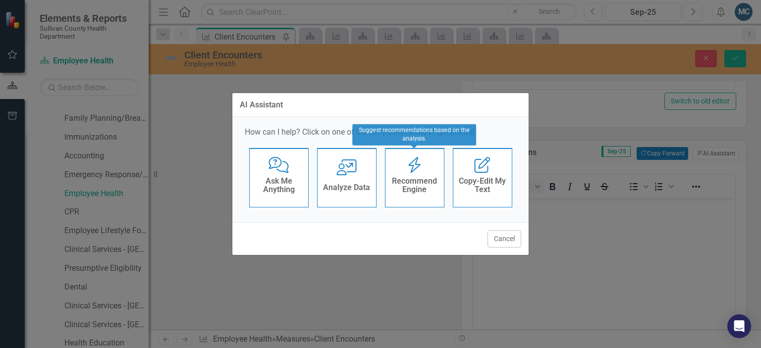
click at [409, 177] on h4 "Recommend Engine" at bounding box center [415, 185] width 49 height 17
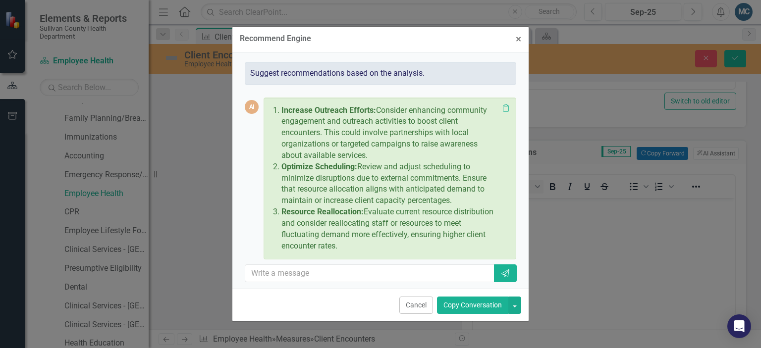
scroll to position [2, 0]
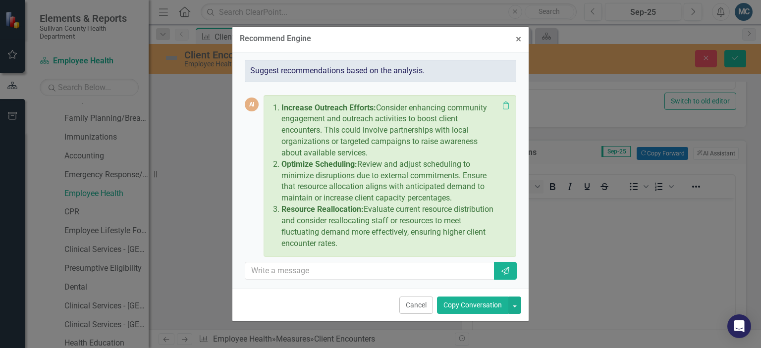
click at [477, 303] on button "Copy Conversation" at bounding box center [472, 305] width 71 height 17
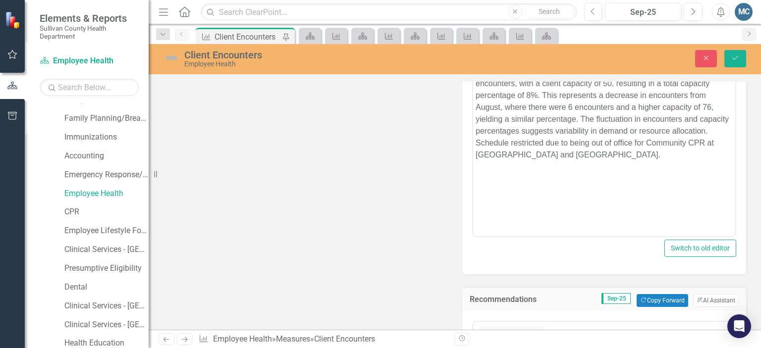
scroll to position [273, 0]
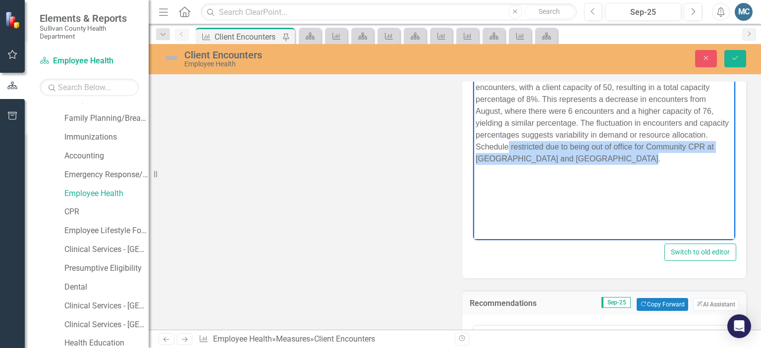
drag, startPoint x: 515, startPoint y: 145, endPoint x: 626, endPoint y: 153, distance: 111.3
click at [626, 153] on p "In September 2025, Sullivan County Health Department recorded 4 client encounte…" at bounding box center [604, 116] width 257 height 95
copy p "Schedule restricted due to being out of office for Community CPR at West Ridge …"
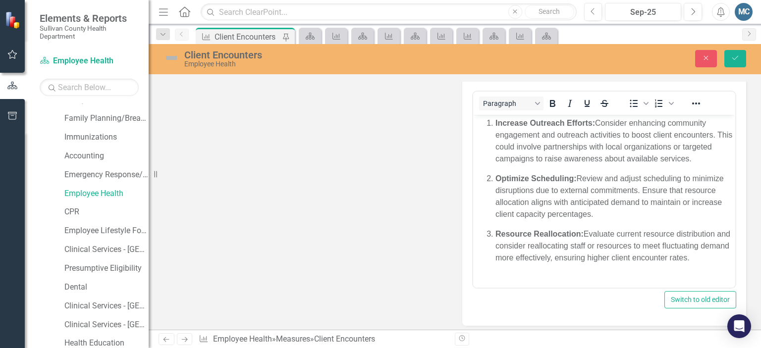
scroll to position [509, 0]
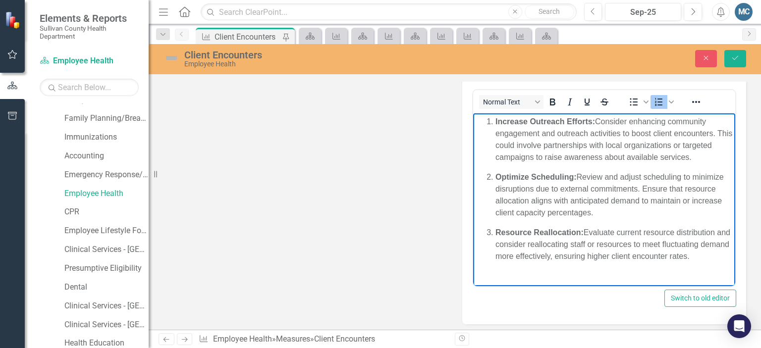
click at [506, 273] on html "Increase Outreach Efforts: Consider enhancing community engagement and outreach…" at bounding box center [604, 193] width 262 height 160
click at [725, 255] on p "Resource Reallocation: Evaluate current resource distribution and consider real…" at bounding box center [614, 244] width 237 height 36
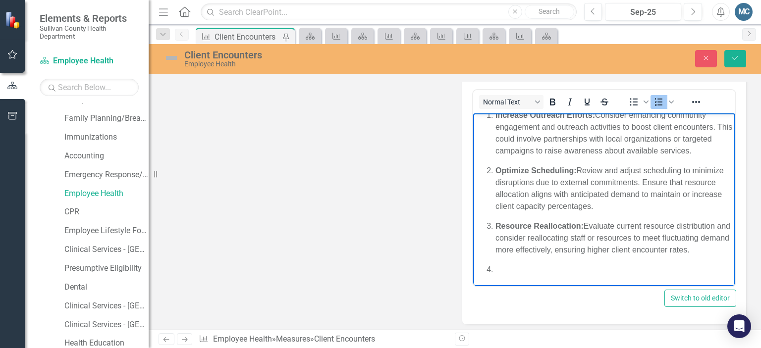
click at [502, 276] on li "Rich Text Area. Press ALT-0 for help." at bounding box center [614, 270] width 237 height 12
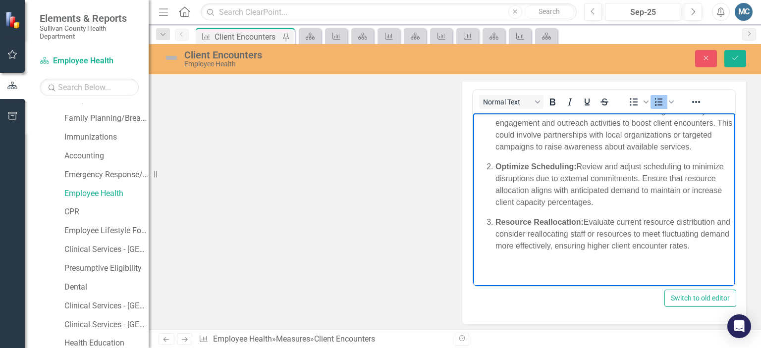
scroll to position [23, 0]
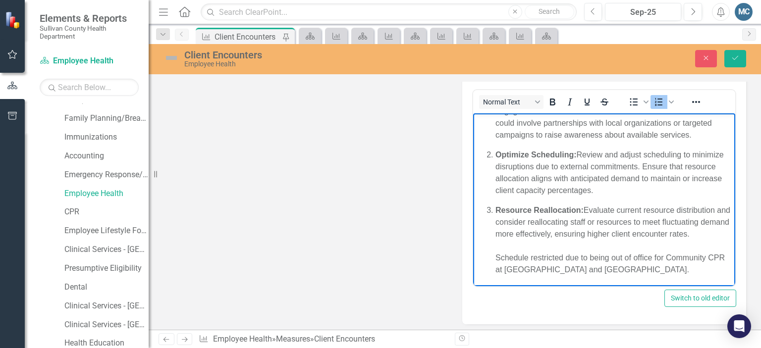
click at [564, 269] on p "Resource Reallocation: Evaluate current resource distribution and consider real…" at bounding box center [614, 239] width 237 height 71
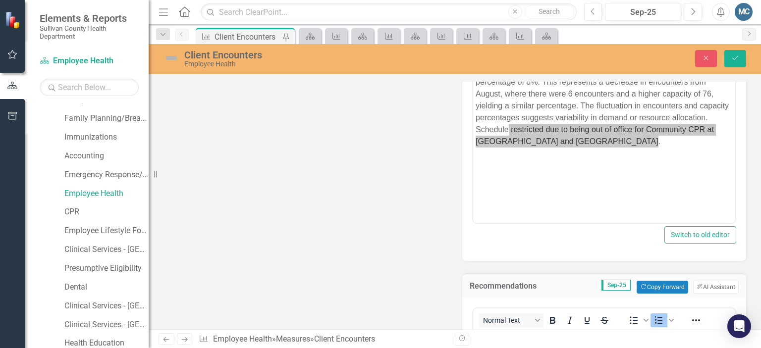
scroll to position [289, 0]
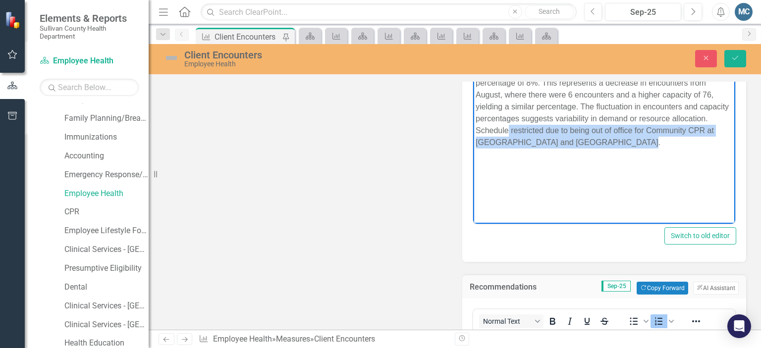
click at [611, 199] on body "In September 2025, Sullivan County Health Department recorded 4 client encounte…" at bounding box center [604, 125] width 262 height 149
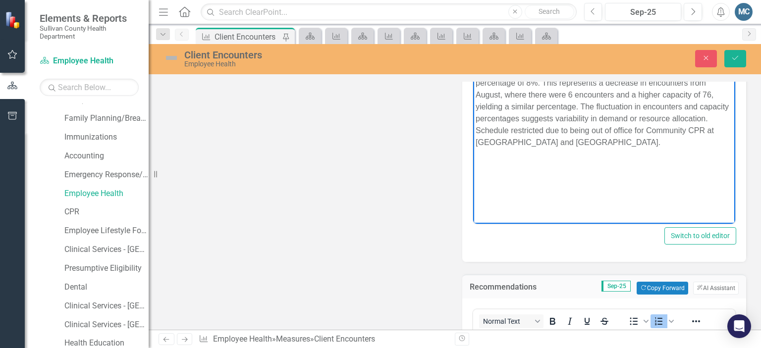
click at [582, 130] on p "In September 2025, Sullivan County Health Department recorded 4 client encounte…" at bounding box center [604, 100] width 257 height 95
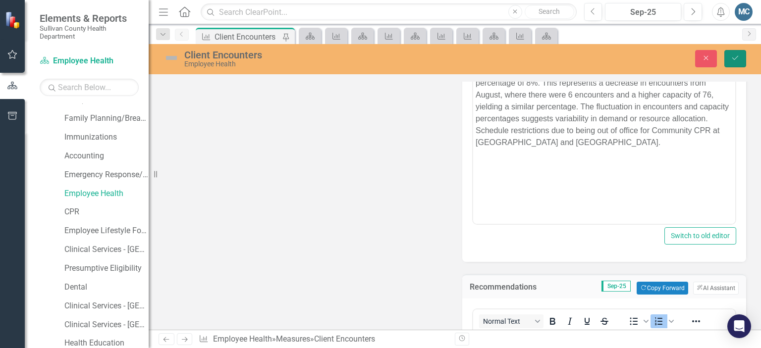
click at [731, 59] on icon "Save" at bounding box center [735, 58] width 9 height 7
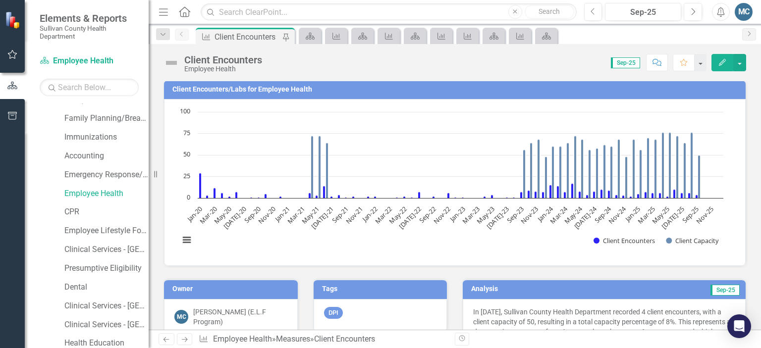
scroll to position [0, 0]
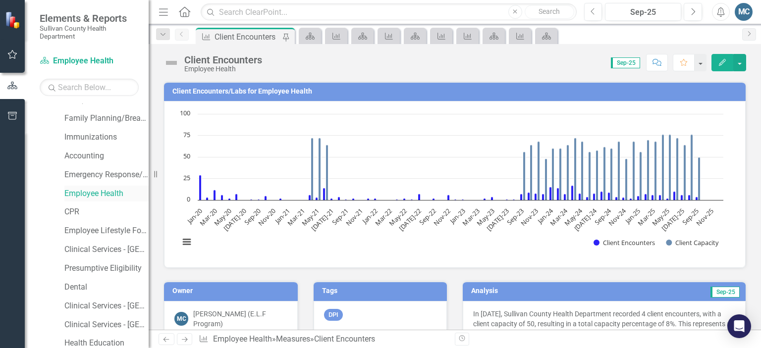
click at [86, 195] on link "Employee Health" at bounding box center [106, 193] width 84 height 11
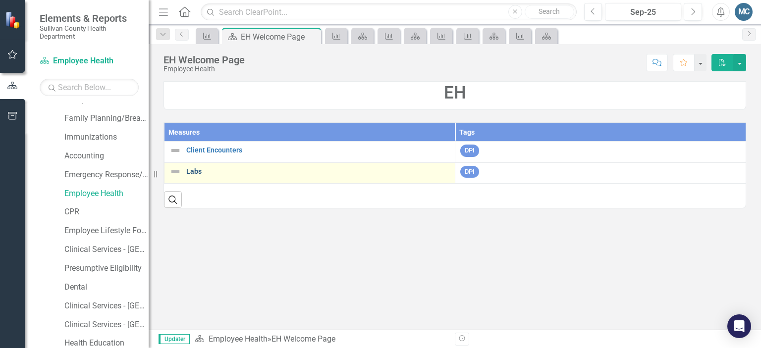
click at [192, 169] on link "Labs" at bounding box center [318, 171] width 264 height 7
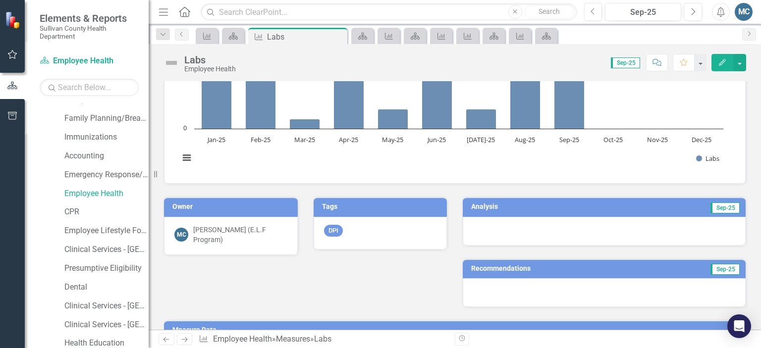
scroll to position [81, 0]
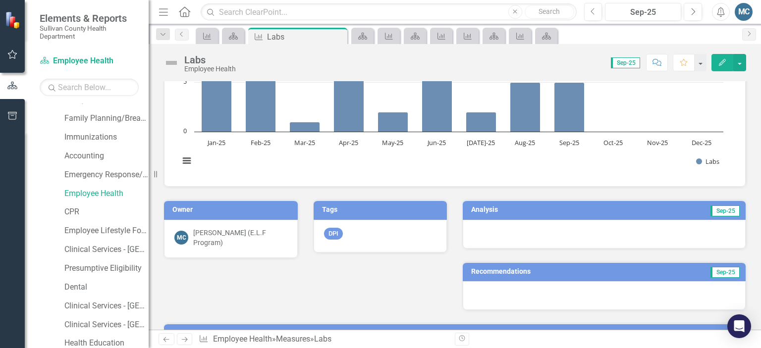
click at [516, 216] on td "Analysis" at bounding box center [534, 211] width 126 height 15
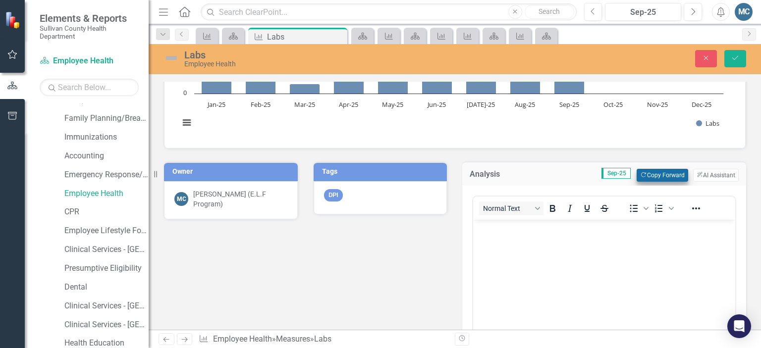
scroll to position [121, 0]
click at [715, 171] on button "ClearPoint AI AI Assistant" at bounding box center [716, 175] width 46 height 13
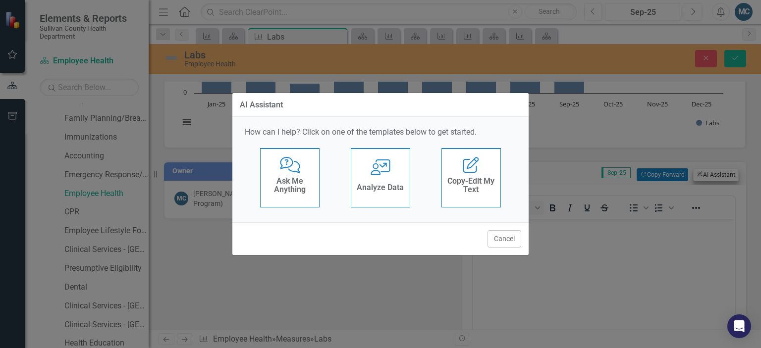
click at [715, 171] on div "AI Assistant How can I help? Click on one of the templates below to get started…" at bounding box center [380, 174] width 761 height 348
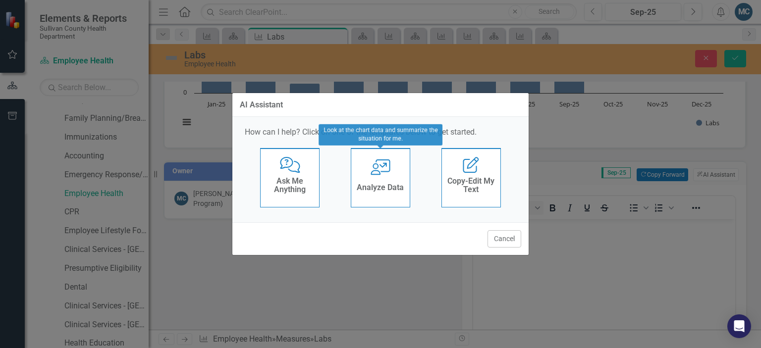
click at [372, 176] on div "User with Chart Analyze Data" at bounding box center [380, 177] width 59 height 59
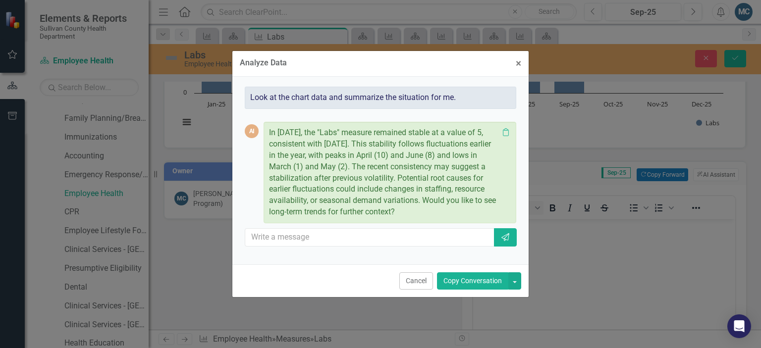
click at [479, 283] on button "Copy Conversation" at bounding box center [472, 281] width 71 height 17
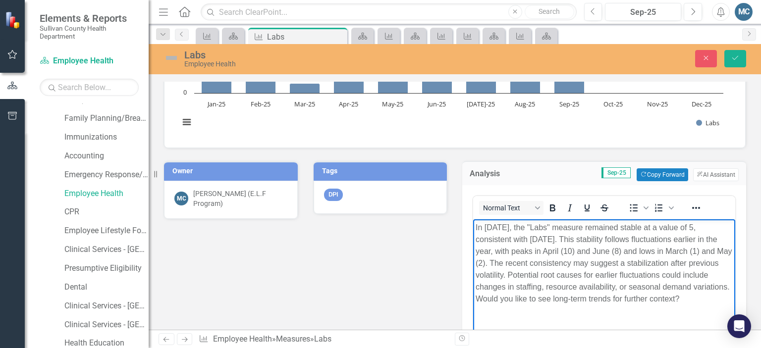
drag, startPoint x: 513, startPoint y: 298, endPoint x: 723, endPoint y: 310, distance: 210.5
click at [723, 310] on body "In September 2025, the "Labs" measure remained stable at a value of 5, consiste…" at bounding box center [604, 293] width 262 height 149
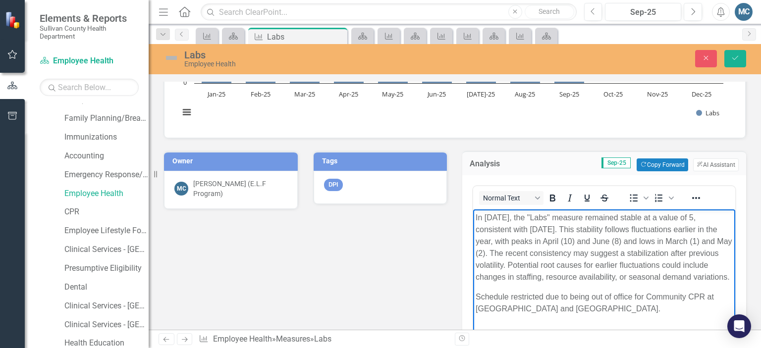
click at [542, 307] on p "Schedule restricted due to being out of office for Community CPR at West Ridge …" at bounding box center [604, 303] width 257 height 24
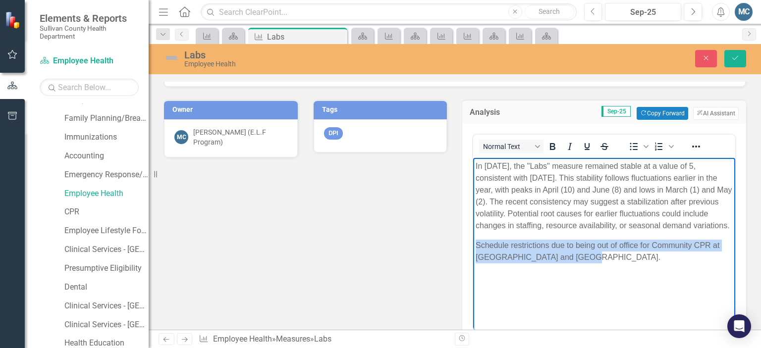
scroll to position [205, 0]
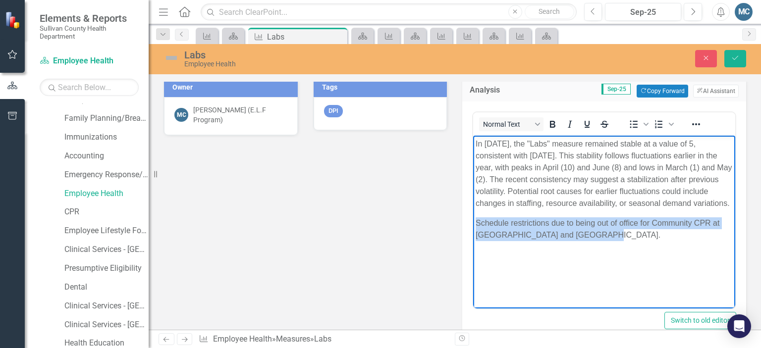
drag, startPoint x: 474, startPoint y: 234, endPoint x: 606, endPoint y: 265, distance: 135.3
click at [606, 265] on body "In September 2025, the "Labs" measure remained stable at a value of 5, consiste…" at bounding box center [604, 209] width 262 height 149
copy p "Schedule restrictions due to being out of office for Community CPR at West Ridg…"
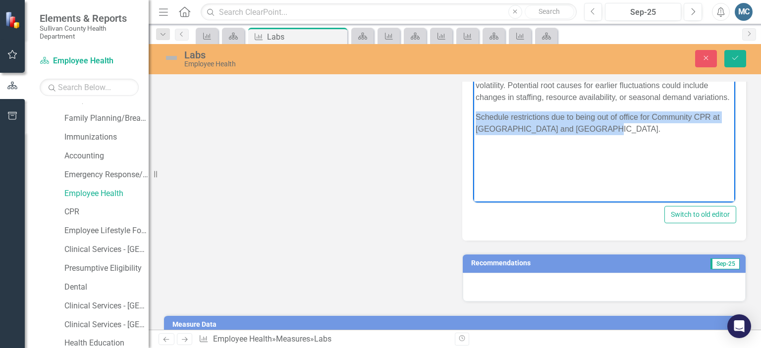
scroll to position [313, 0]
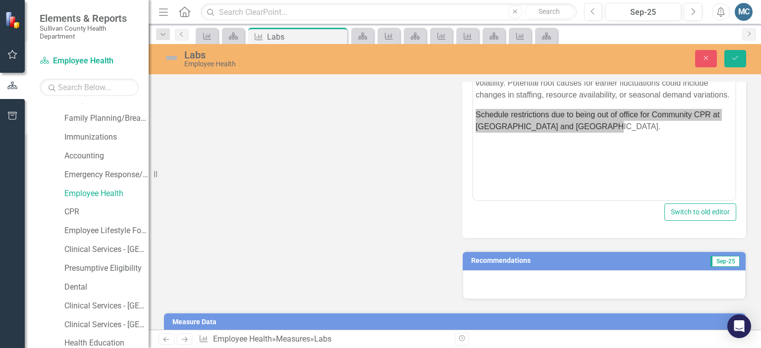
click at [523, 262] on h3 "Recommendations" at bounding box center [560, 260] width 179 height 7
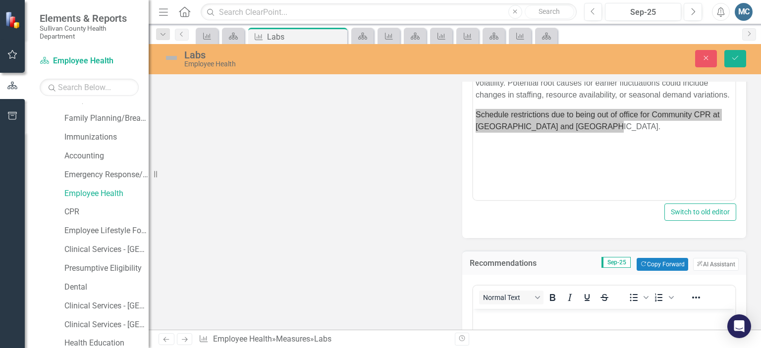
scroll to position [0, 0]
click at [700, 264] on button "ClearPoint AI AI Assistant" at bounding box center [716, 264] width 46 height 13
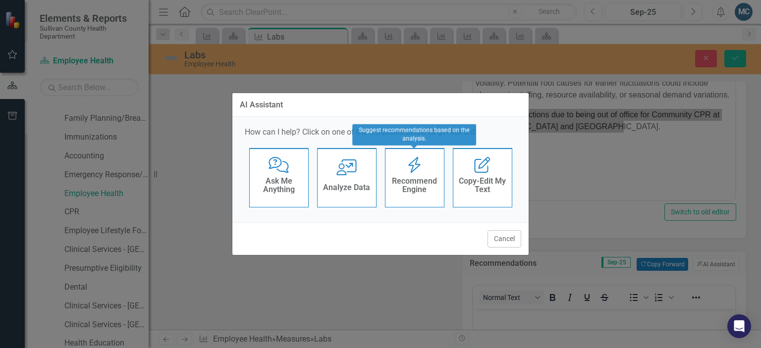
click at [407, 177] on h4 "Recommend Engine" at bounding box center [415, 185] width 49 height 17
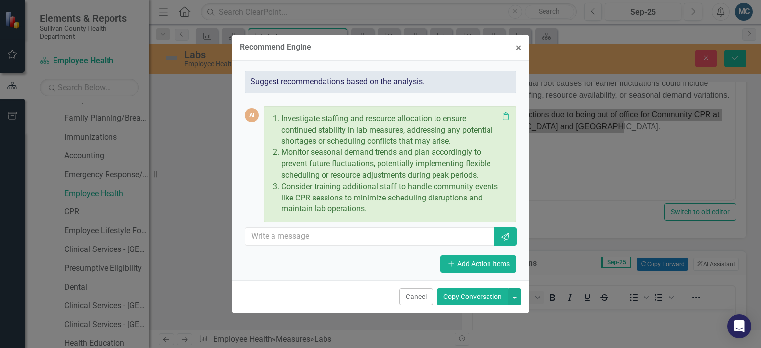
click at [478, 295] on button "Copy Conversation" at bounding box center [472, 296] width 71 height 17
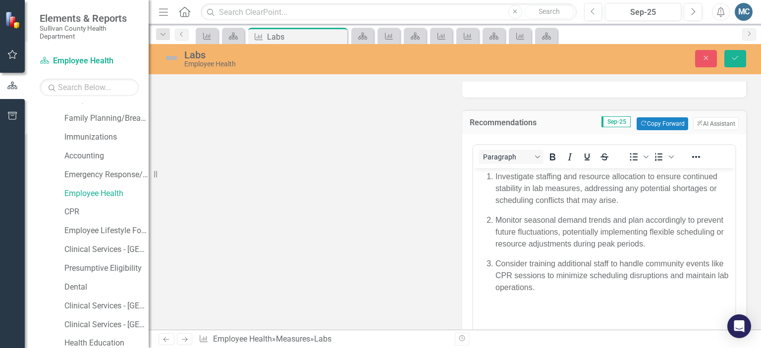
scroll to position [454, 0]
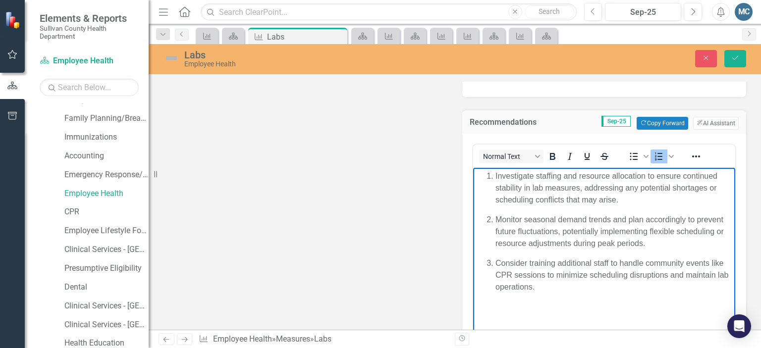
click at [513, 303] on body "Investigate staffing and resource allocation to ensure continued stability in l…" at bounding box center [604, 242] width 262 height 149
click at [538, 290] on p "Consider training additional staff to handle community events like CPR sessions…" at bounding box center [614, 275] width 237 height 36
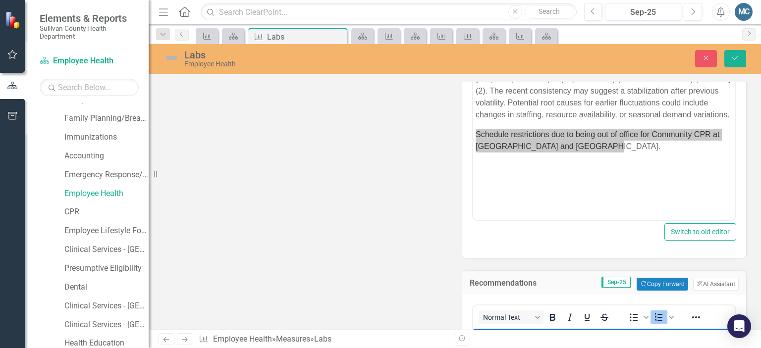
scroll to position [293, 0]
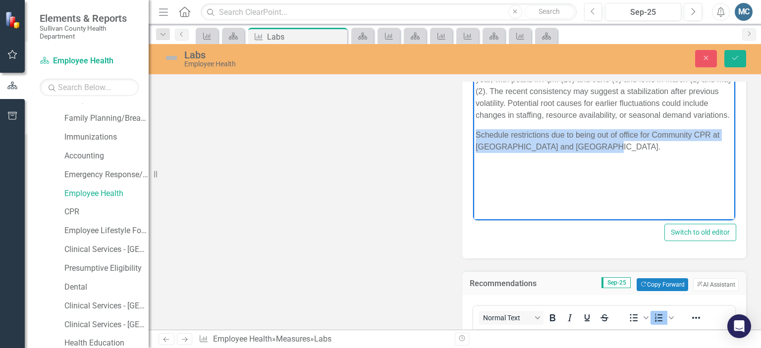
click at [686, 146] on p "Schedule restrictions due to being out of office for Community CPR at West Ridg…" at bounding box center [604, 141] width 257 height 24
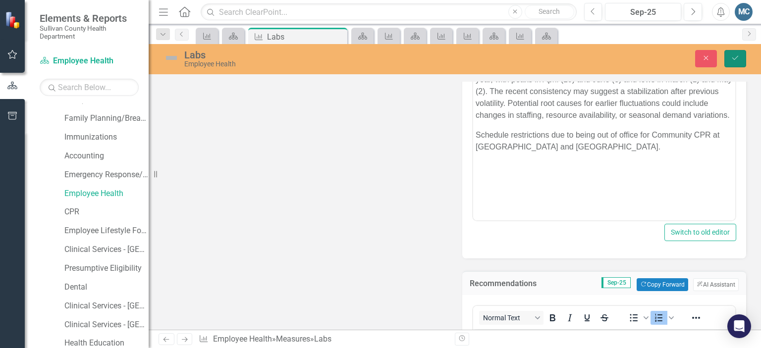
click at [733, 54] on button "Save" at bounding box center [736, 58] width 22 height 17
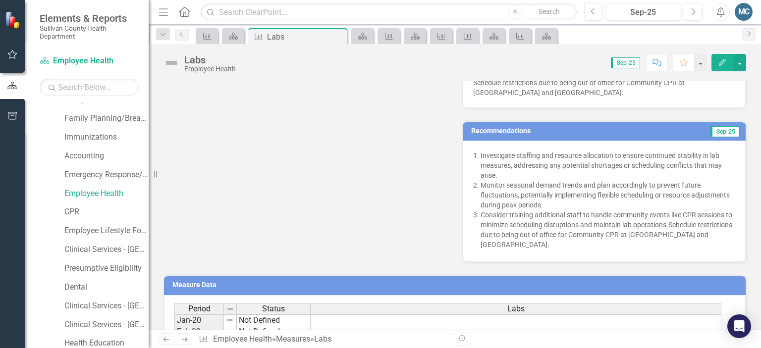
scroll to position [295, 0]
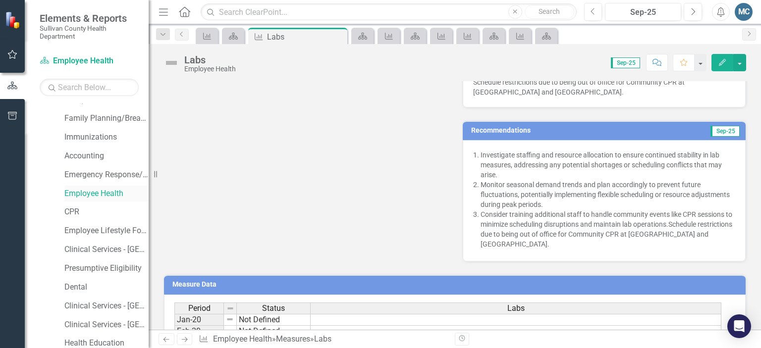
click at [106, 196] on link "Employee Health" at bounding box center [106, 193] width 84 height 11
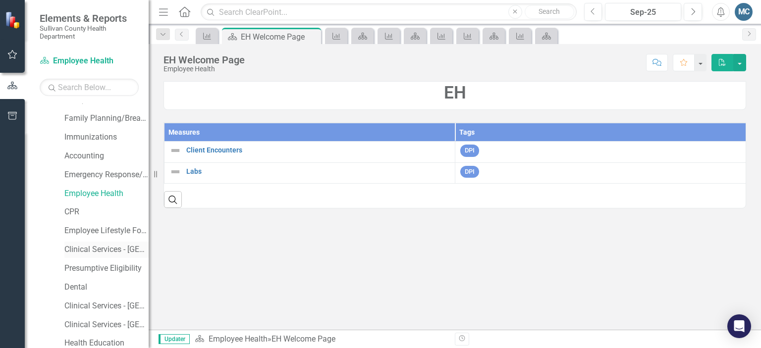
click at [90, 252] on link "Clinical Services - [GEOGRAPHIC_DATA] ([PERSON_NAME])" at bounding box center [106, 249] width 84 height 11
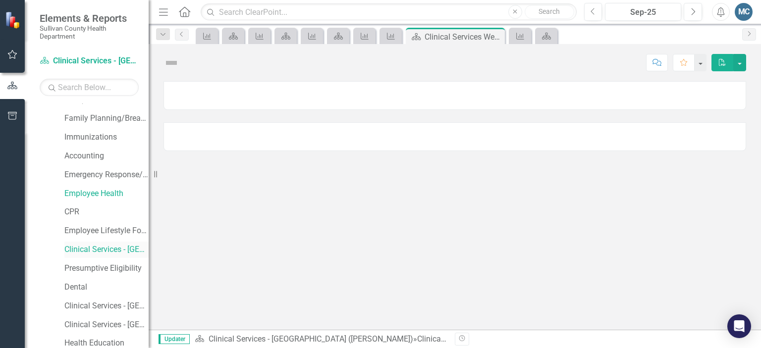
click at [90, 252] on link "Clinical Services - [GEOGRAPHIC_DATA] ([PERSON_NAME])" at bounding box center [106, 249] width 84 height 11
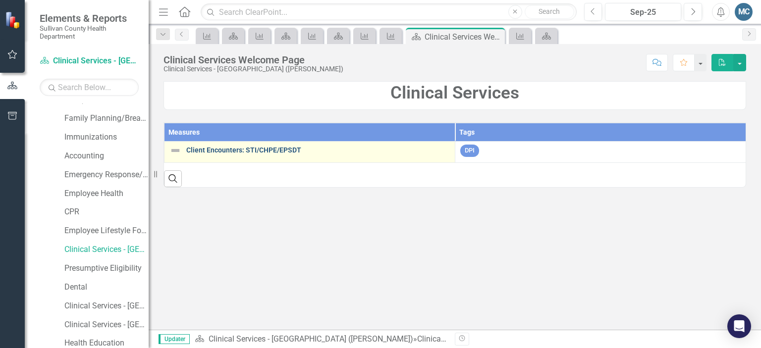
click at [222, 151] on link "Client Encounters: STI/CHPE/EPSDT" at bounding box center [318, 150] width 264 height 7
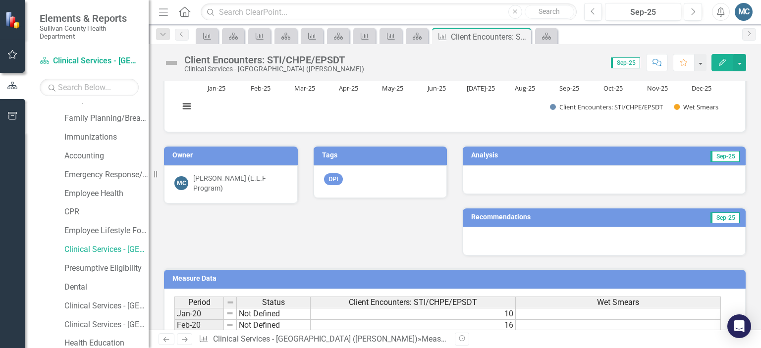
click at [544, 155] on h3 "Analysis" at bounding box center [534, 155] width 126 height 7
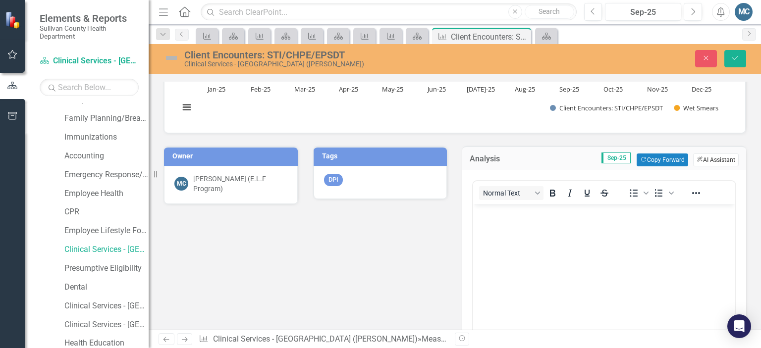
click at [708, 157] on button "ClearPoint AI AI Assistant" at bounding box center [716, 160] width 46 height 13
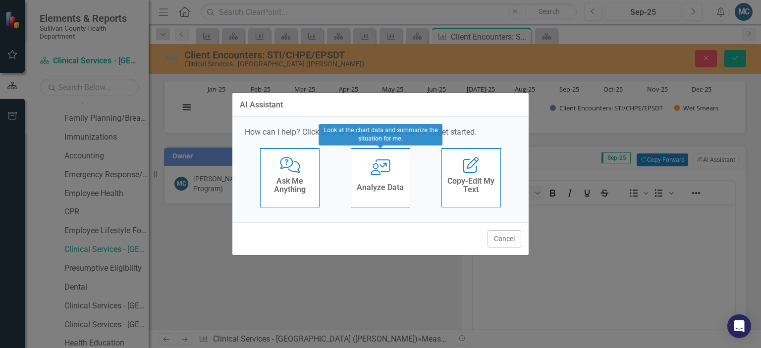
click at [391, 170] on div "User with Chart Analyze Data" at bounding box center [380, 177] width 59 height 59
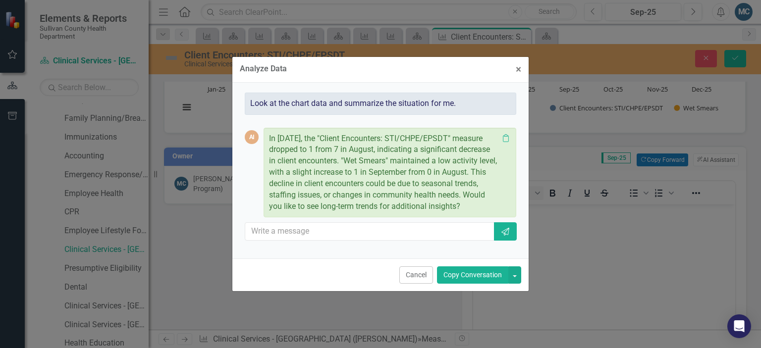
click at [474, 279] on button "Copy Conversation" at bounding box center [472, 275] width 71 height 17
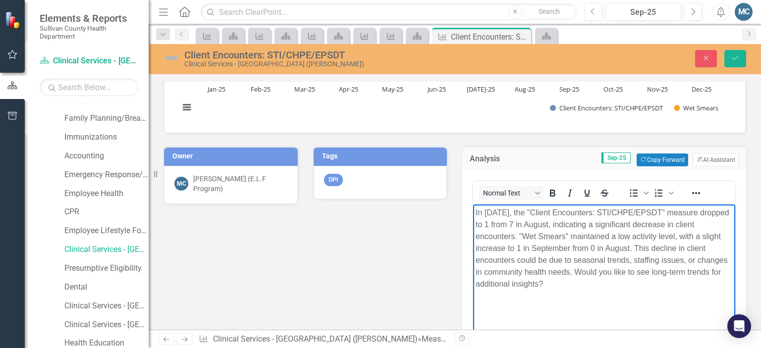
drag, startPoint x: 575, startPoint y: 271, endPoint x: 604, endPoint y: 293, distance: 36.8
click at [604, 293] on body "In September 2025, the "Client Encounters: STI/CHPE/EPSDT" measure dropped to 1…" at bounding box center [604, 278] width 262 height 149
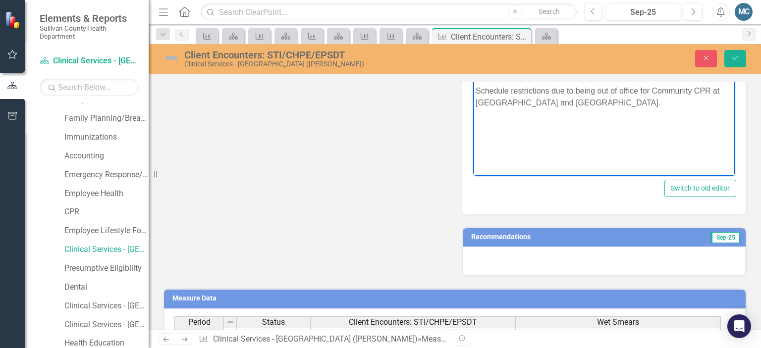
scroll to position [388, 0]
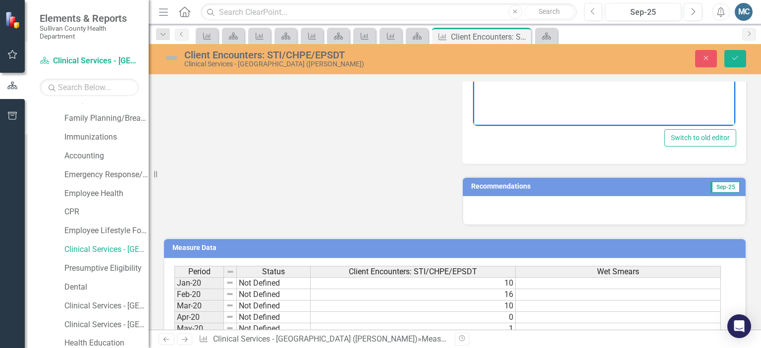
click at [555, 186] on h3 "Recommendations" at bounding box center [560, 186] width 179 height 7
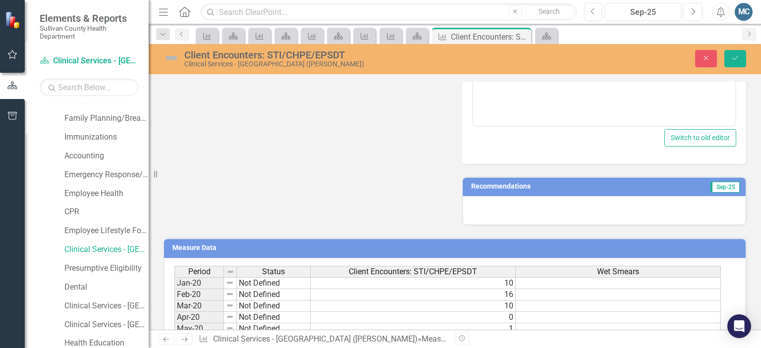
click at [555, 186] on h3 "Recommendations" at bounding box center [560, 186] width 179 height 7
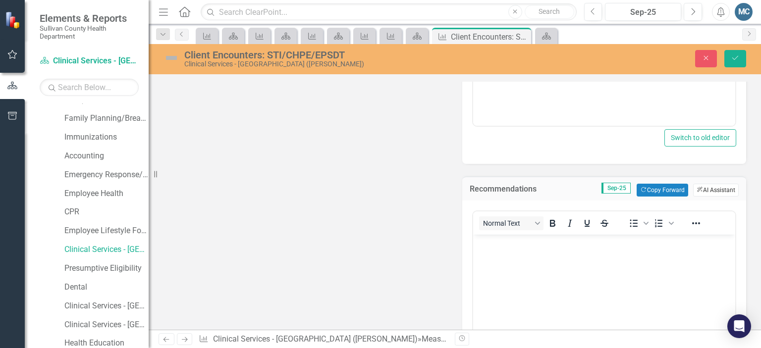
click at [705, 186] on button "ClearPoint AI AI Assistant" at bounding box center [716, 190] width 46 height 13
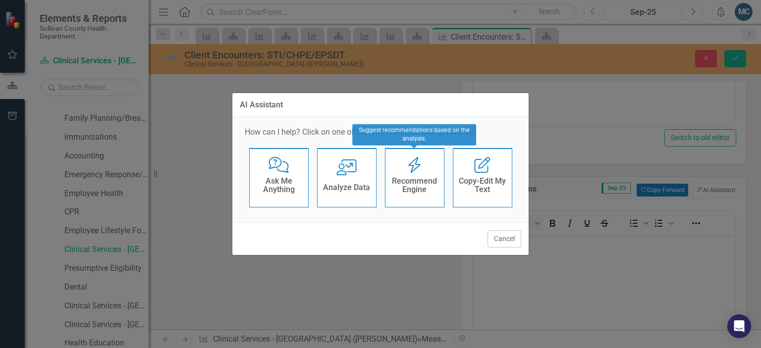
click at [399, 181] on h4 "Recommend Engine" at bounding box center [415, 185] width 49 height 17
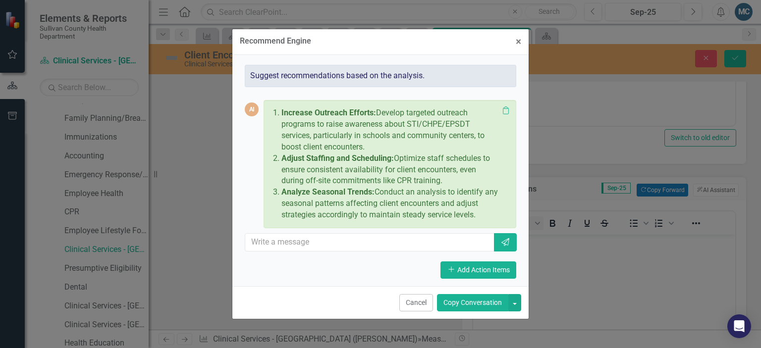
click at [480, 301] on button "Copy Conversation" at bounding box center [472, 302] width 71 height 17
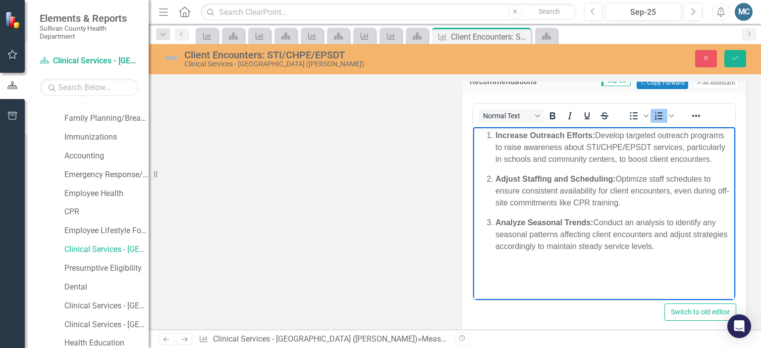
click at [502, 271] on body "Increase Outreach Efforts: Develop targeted outreach programs to raise awarenes…" at bounding box center [604, 201] width 262 height 149
click at [661, 242] on p "Analyze Seasonal Trends: Conduct an analysis to identify any seasonal patterns …" at bounding box center [614, 235] width 237 height 36
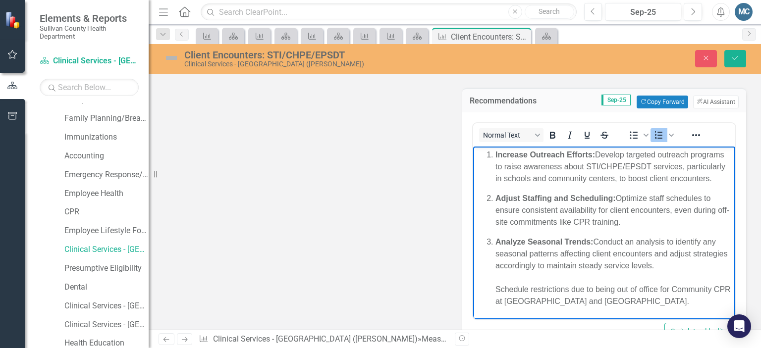
scroll to position [501, 0]
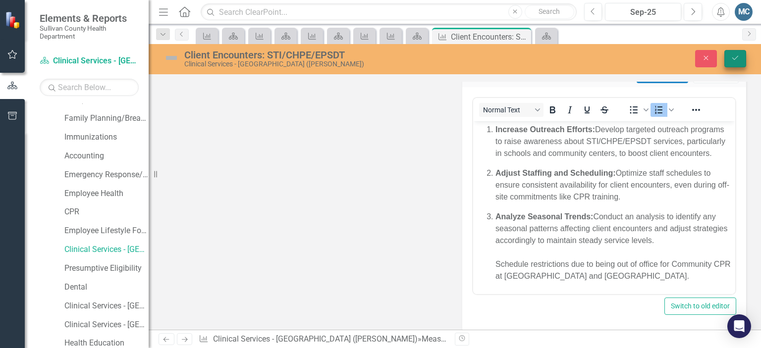
click at [737, 60] on icon "Save" at bounding box center [735, 58] width 9 height 7
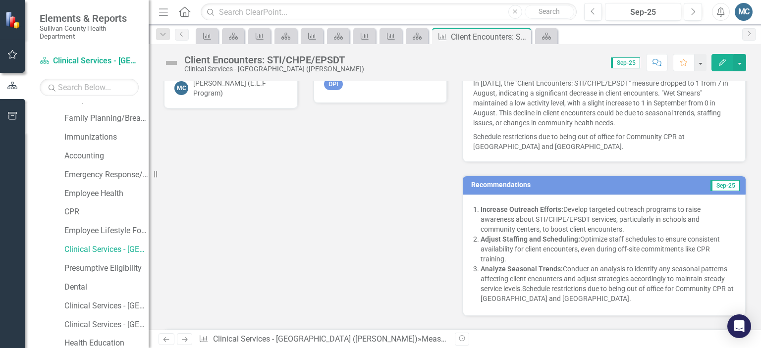
scroll to position [231, 0]
click at [77, 216] on link "CPR" at bounding box center [106, 212] width 84 height 11
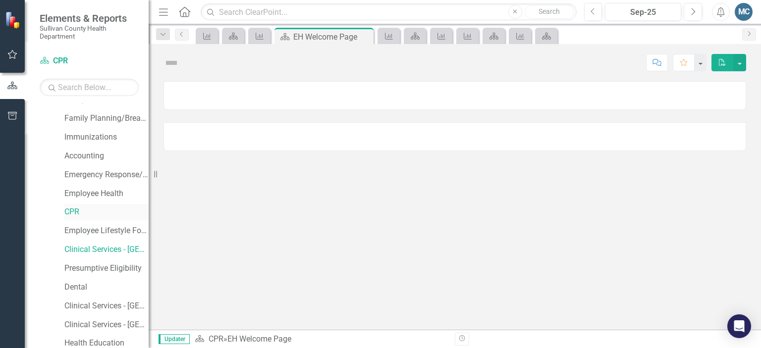
click at [77, 216] on link "CPR" at bounding box center [106, 212] width 84 height 11
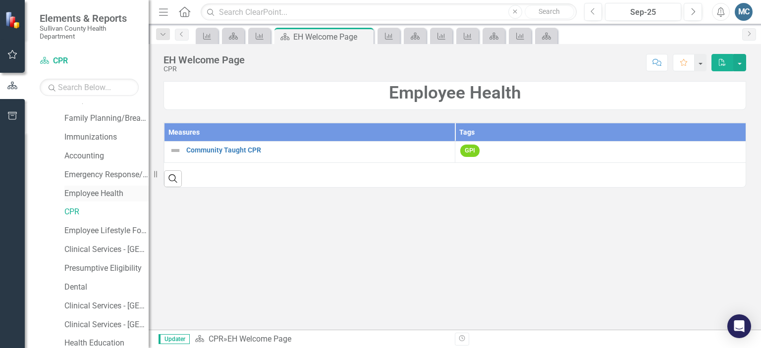
click at [121, 192] on link "Employee Health" at bounding box center [106, 193] width 84 height 11
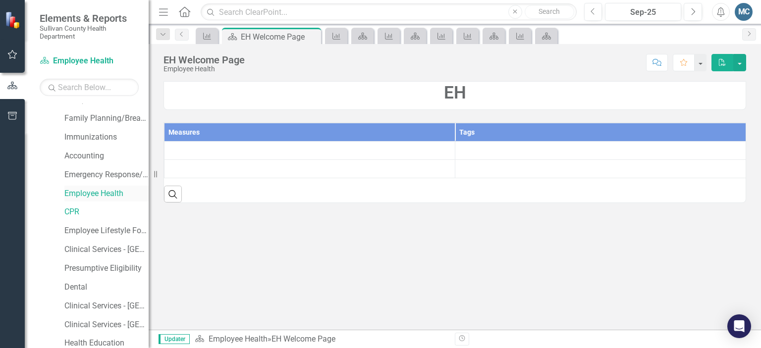
click at [121, 192] on link "Employee Health" at bounding box center [106, 193] width 84 height 11
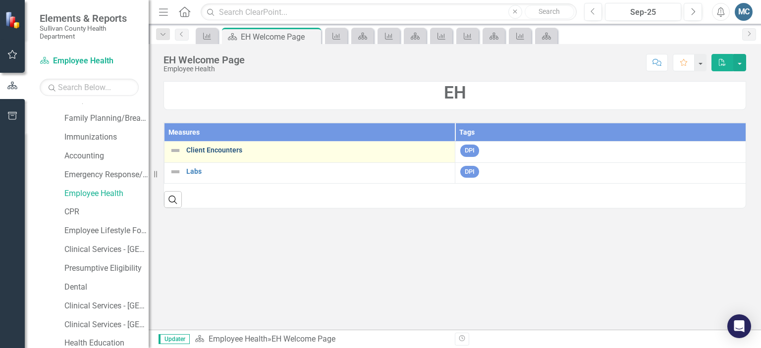
click at [235, 154] on link "Client Encounters" at bounding box center [318, 150] width 264 height 7
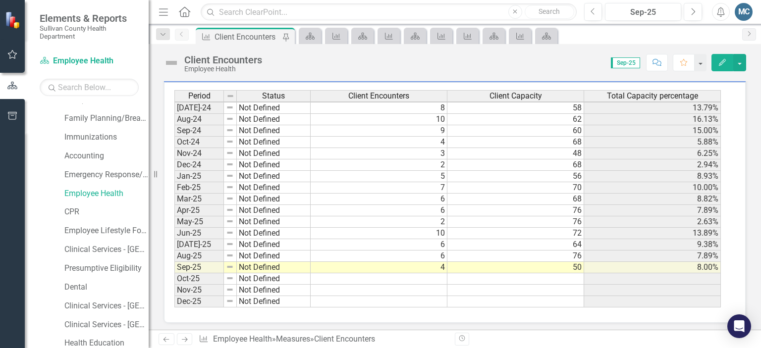
scroll to position [616, 0]
click at [12, 54] on icon "button" at bounding box center [12, 55] width 10 height 8
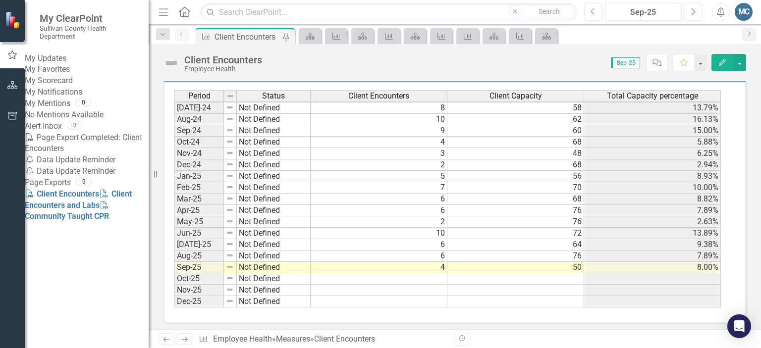
click at [68, 64] on link "My Updates" at bounding box center [87, 58] width 124 height 11
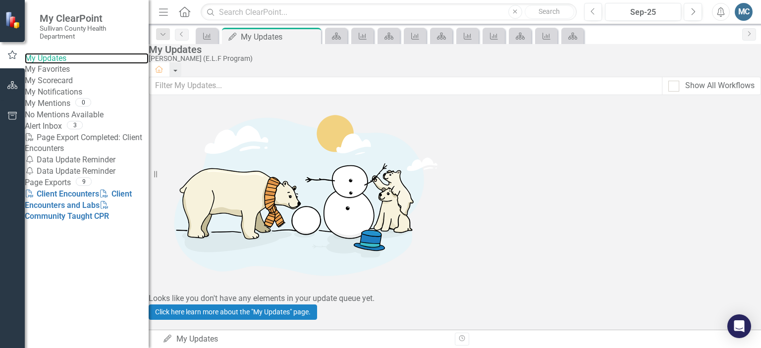
scroll to position [11, 0]
click at [669, 91] on div at bounding box center [674, 86] width 11 height 11
click at [669, 87] on input "Show All Workflows" at bounding box center [672, 84] width 6 height 6
checkbox input "true"
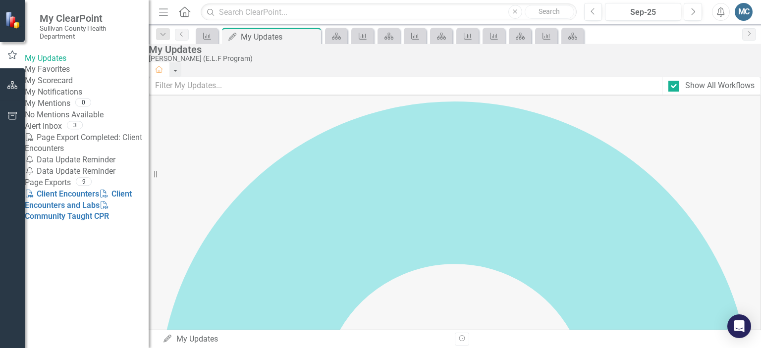
scroll to position [29, 0]
drag, startPoint x: 185, startPoint y: 239, endPoint x: 194, endPoint y: 234, distance: 10.2
